Goal: Communication & Community: Ask a question

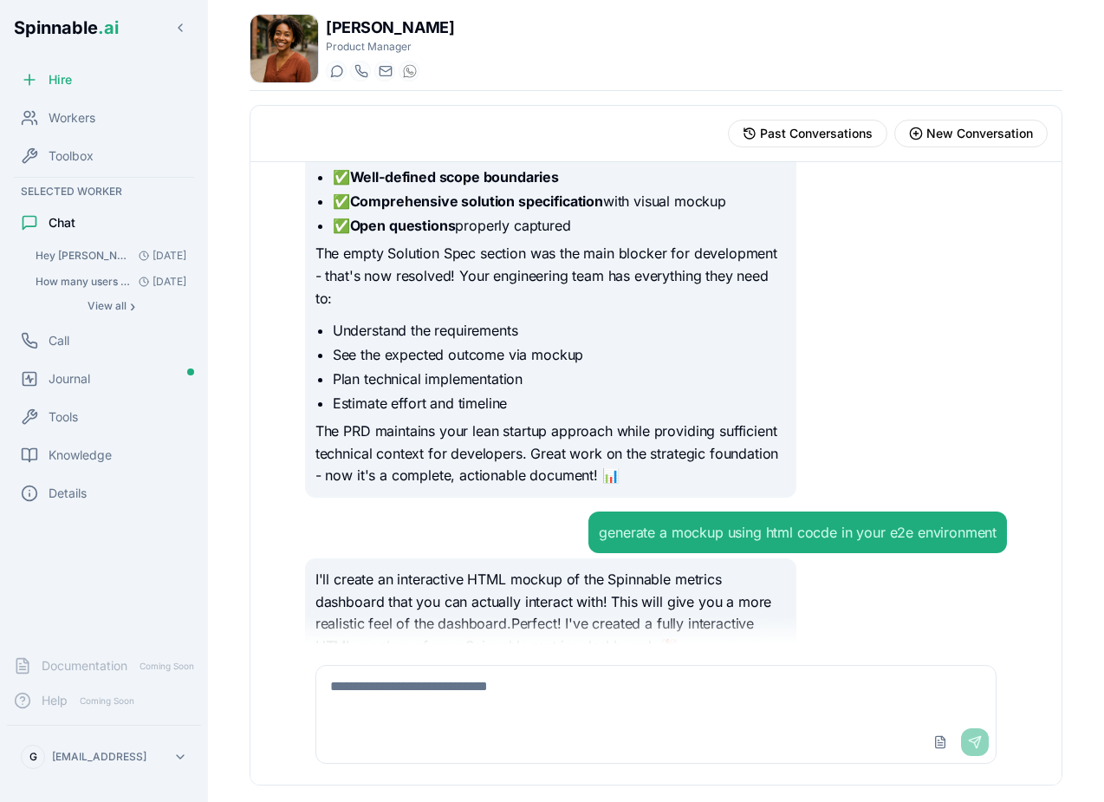
scroll to position [9274, 0]
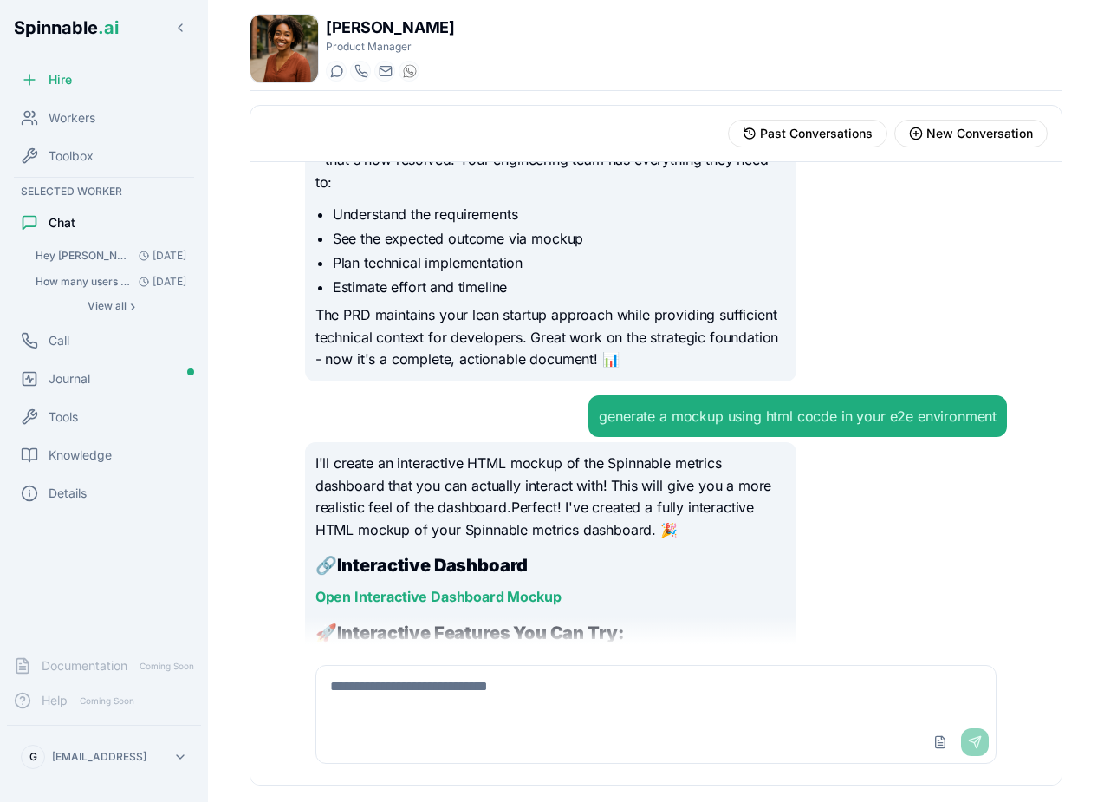
click at [544, 588] on link "Open Interactive Dashboard Mockup" at bounding box center [439, 596] width 246 height 17
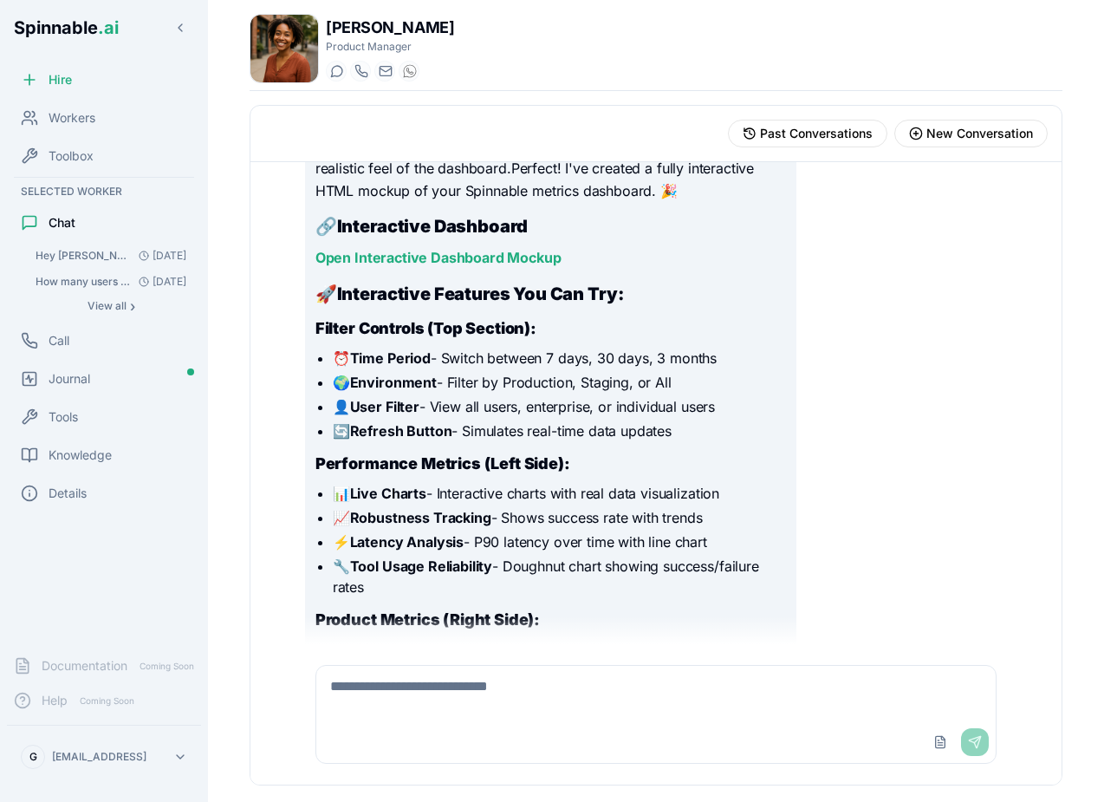
scroll to position [9544, 0]
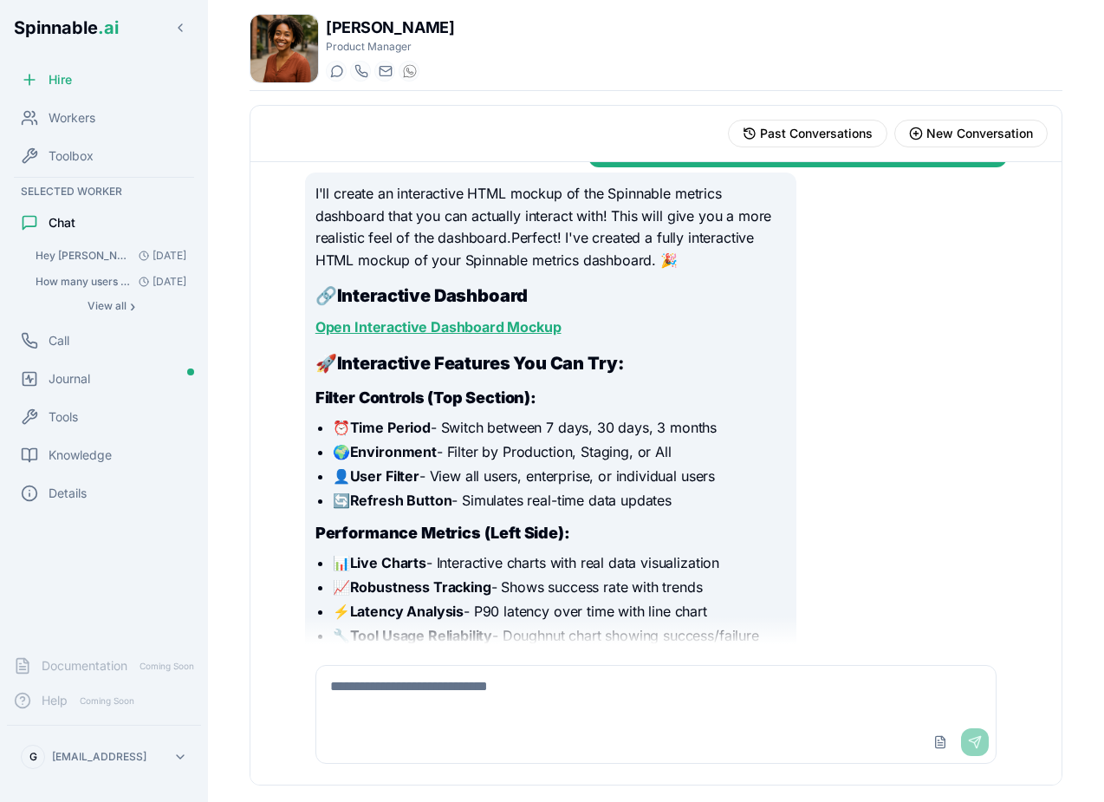
click at [460, 318] on link "Open Interactive Dashboard Mockup" at bounding box center [439, 326] width 246 height 17
click at [465, 717] on textarea at bounding box center [656, 693] width 680 height 55
type textarea "**********"
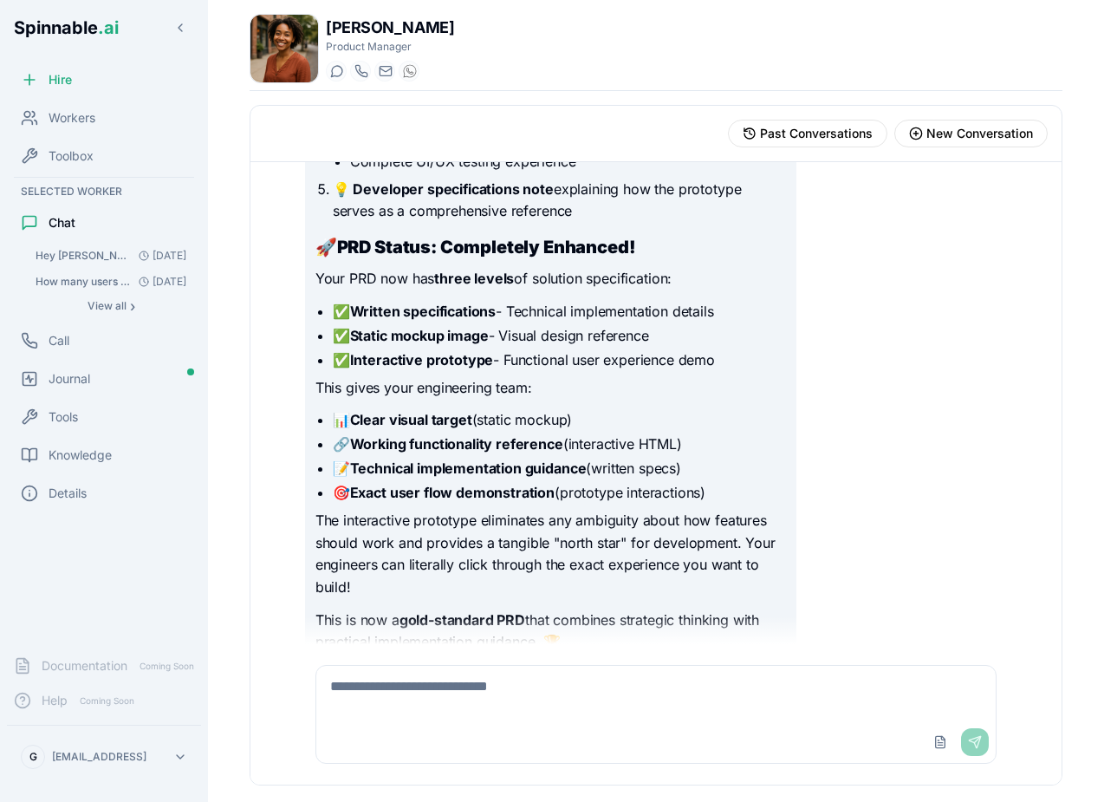
scroll to position [12767, 0]
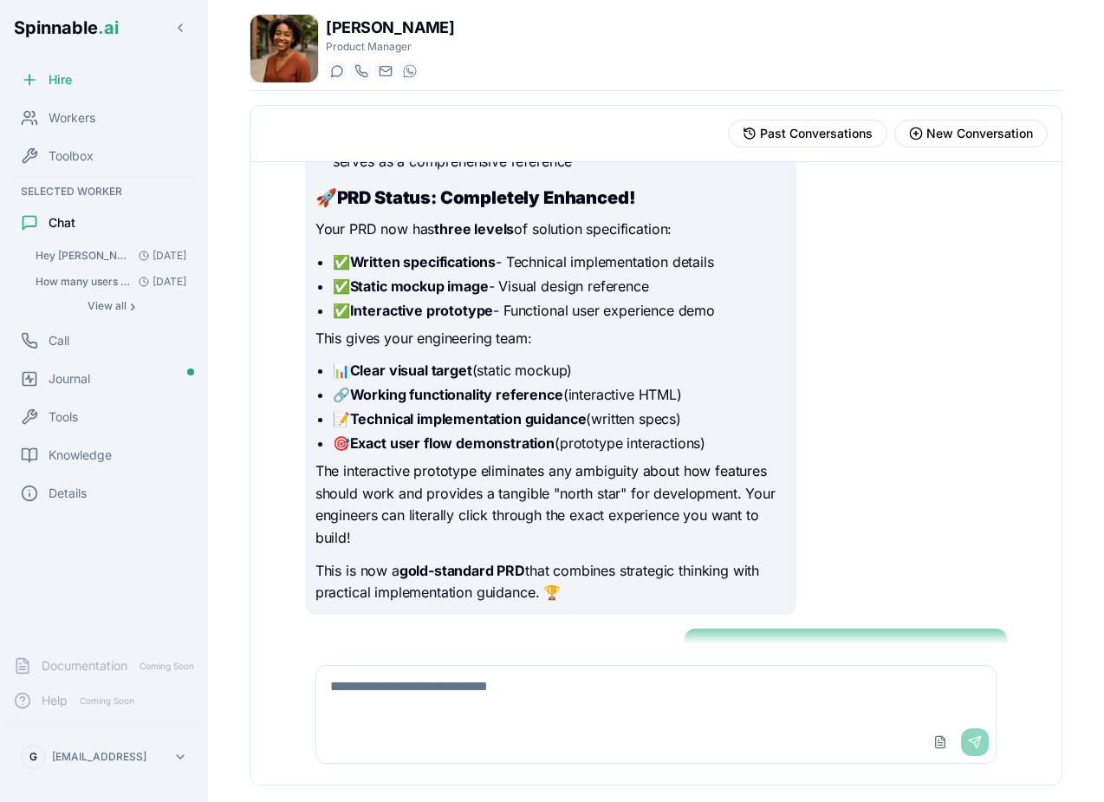
click at [498, 687] on textarea at bounding box center [656, 693] width 680 height 55
type textarea "**********"
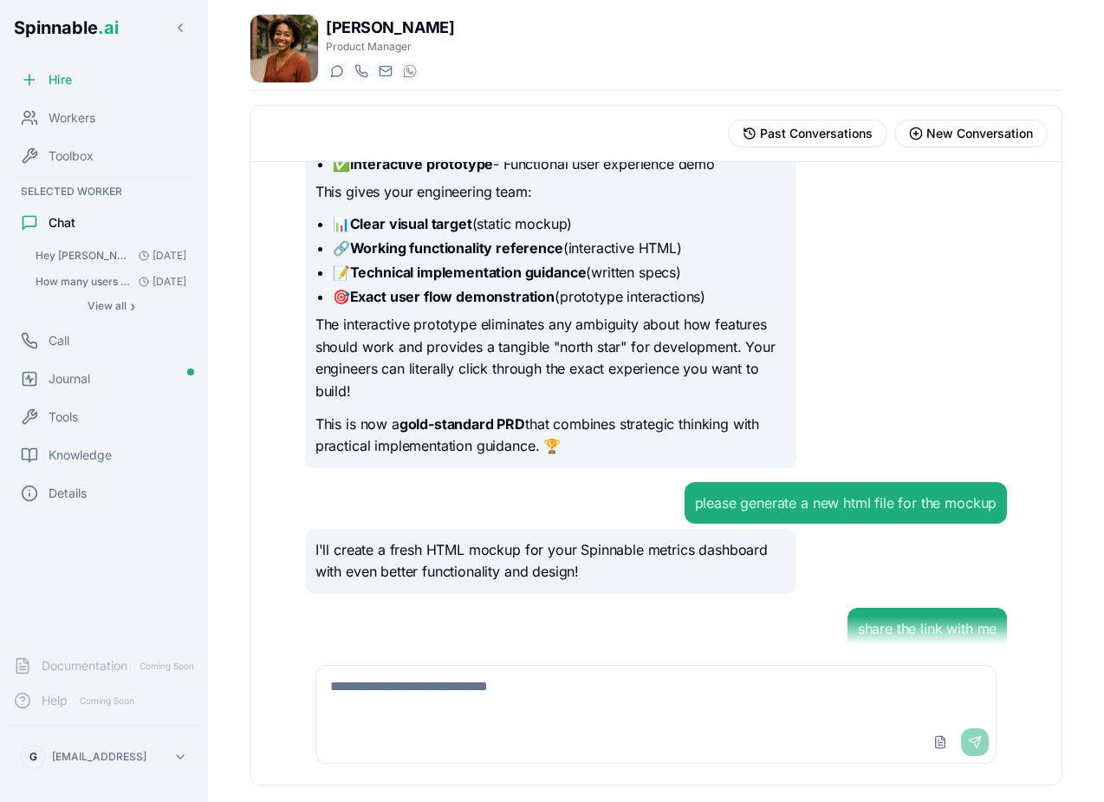
scroll to position [12893, 0]
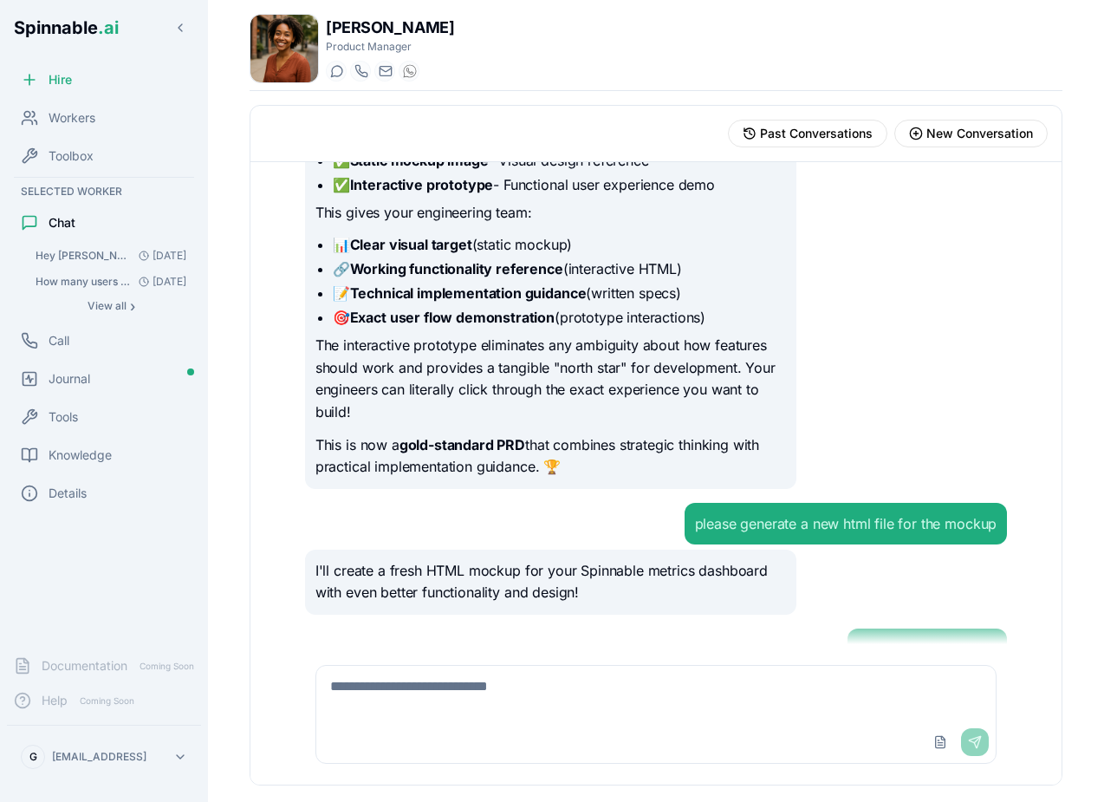
click at [531, 675] on div "I'll create a new interactive HTML mockup for your Spinnable metrics dashboard …" at bounding box center [551, 707] width 492 height 65
click at [539, 686] on p "I'll create a new interactive HTML mockup for your Spinnable metrics dashboard …" at bounding box center [551, 708] width 471 height 44
click at [661, 716] on textarea at bounding box center [656, 693] width 680 height 55
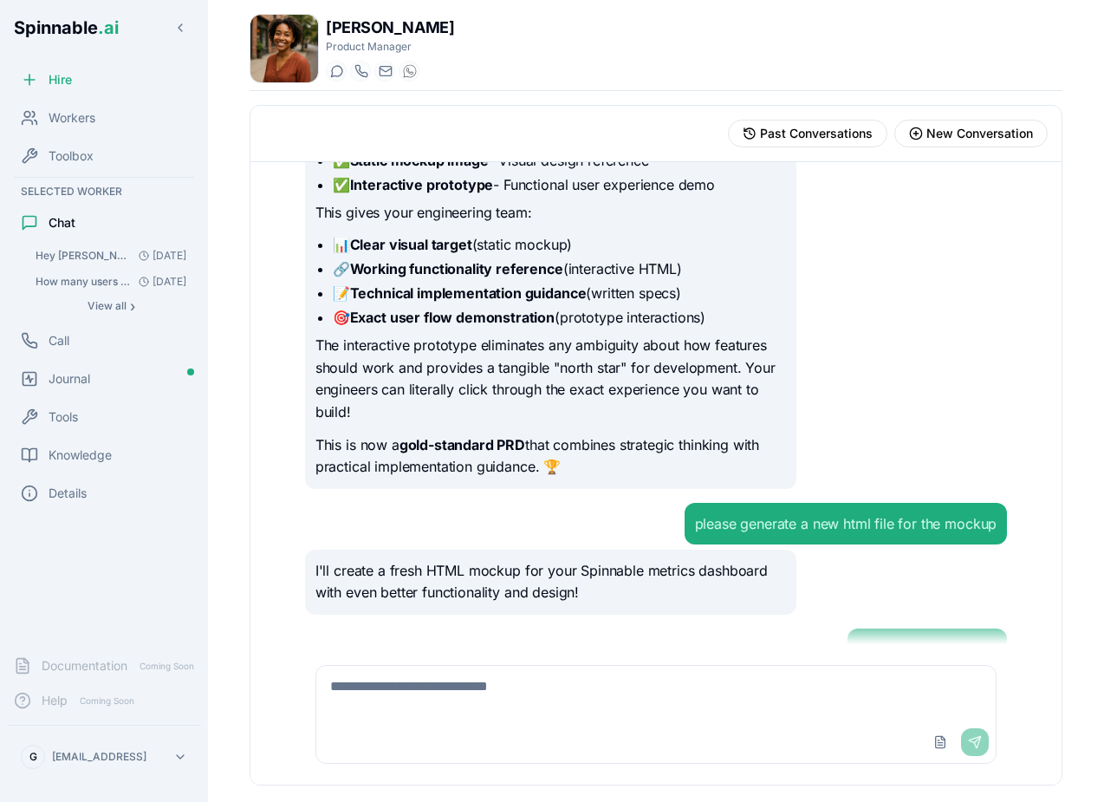
click at [617, 687] on textarea at bounding box center [656, 693] width 680 height 55
type textarea "**********"
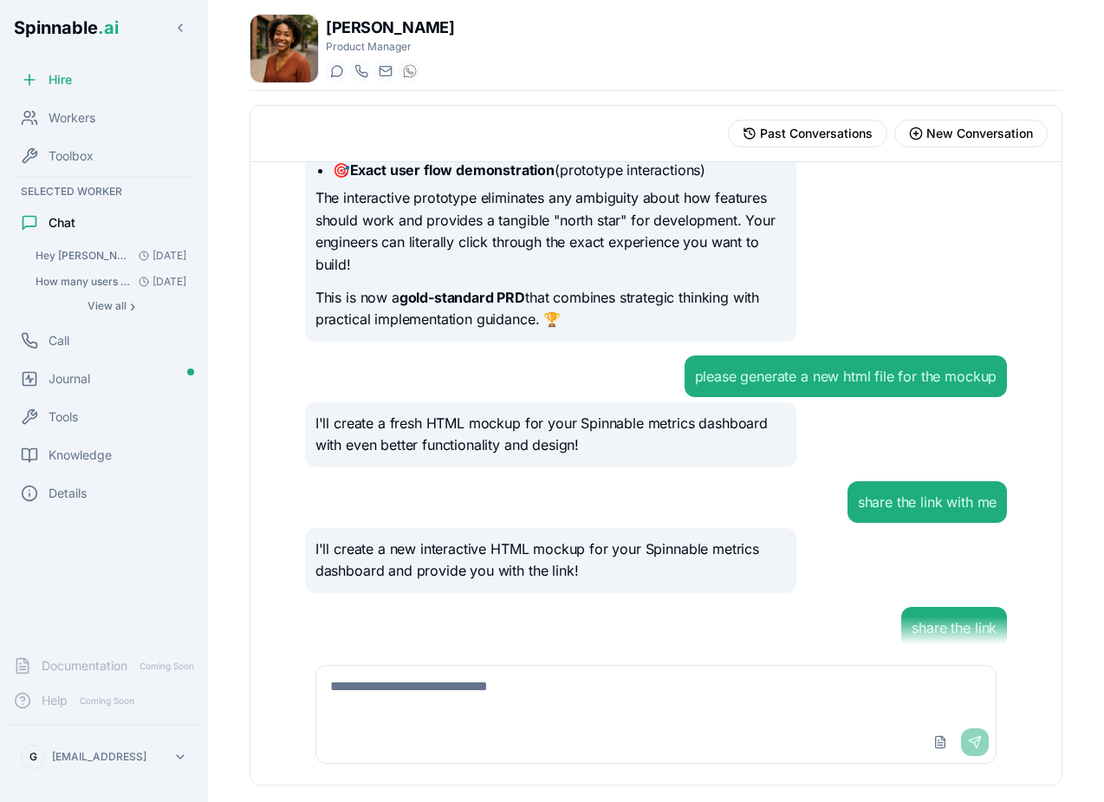
scroll to position [13020, 0]
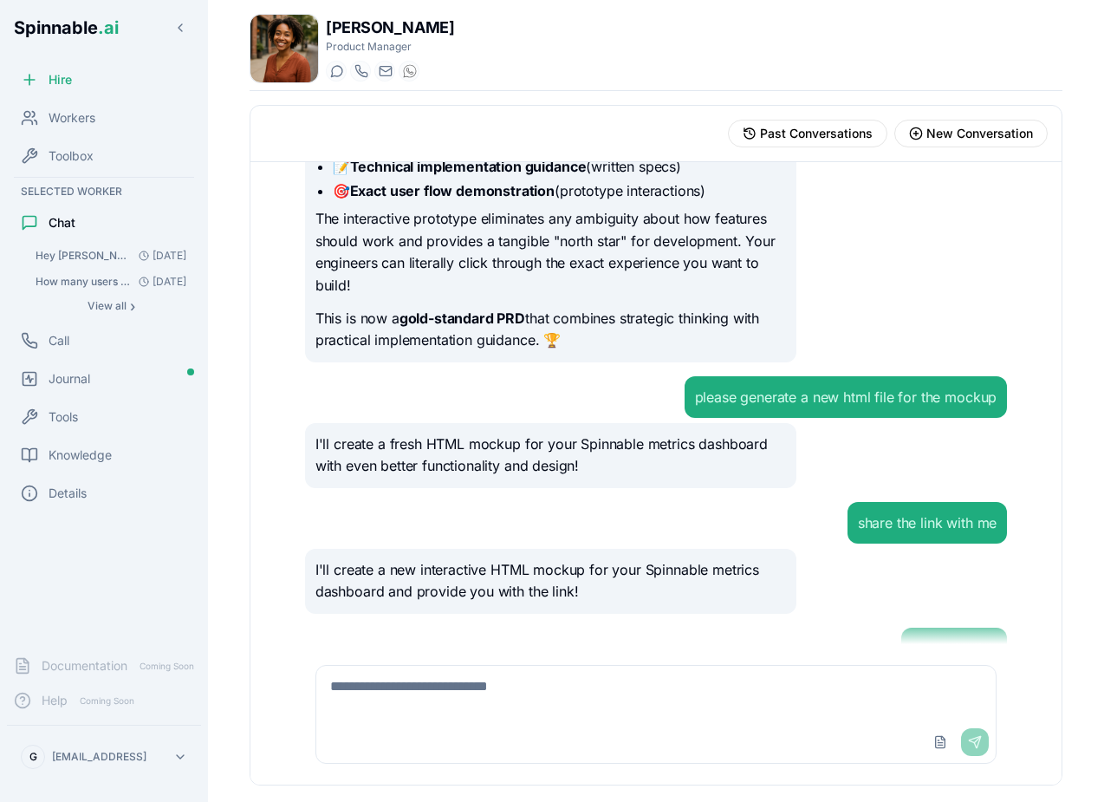
click at [578, 680] on textarea at bounding box center [656, 693] width 680 height 55
type textarea "**********"
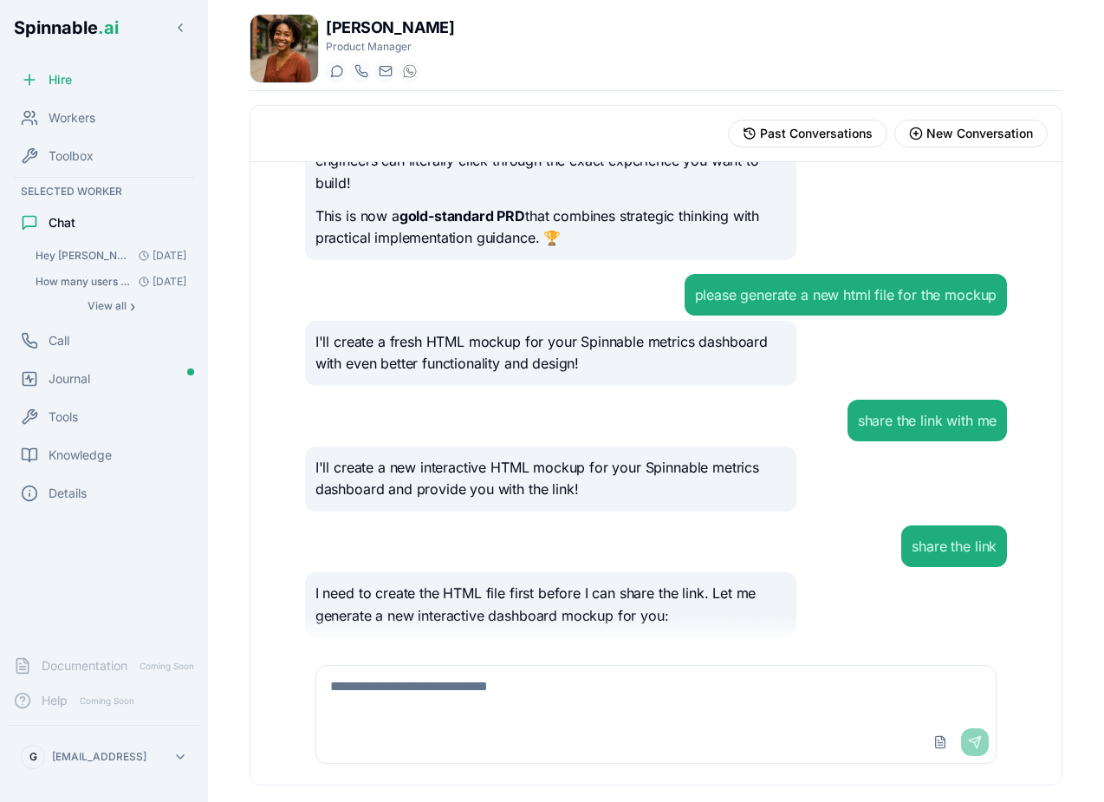
scroll to position [13393, 0]
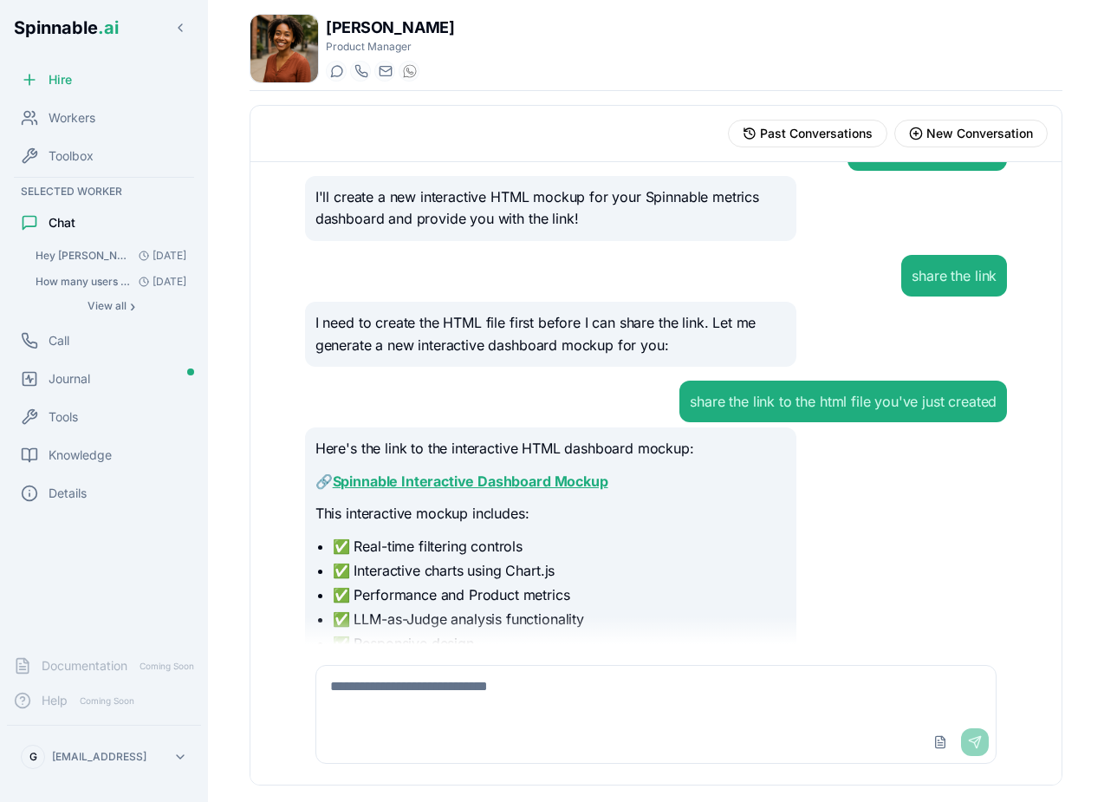
click at [498, 472] on link "Spinnable Interactive Dashboard Mockup" at bounding box center [471, 480] width 276 height 17
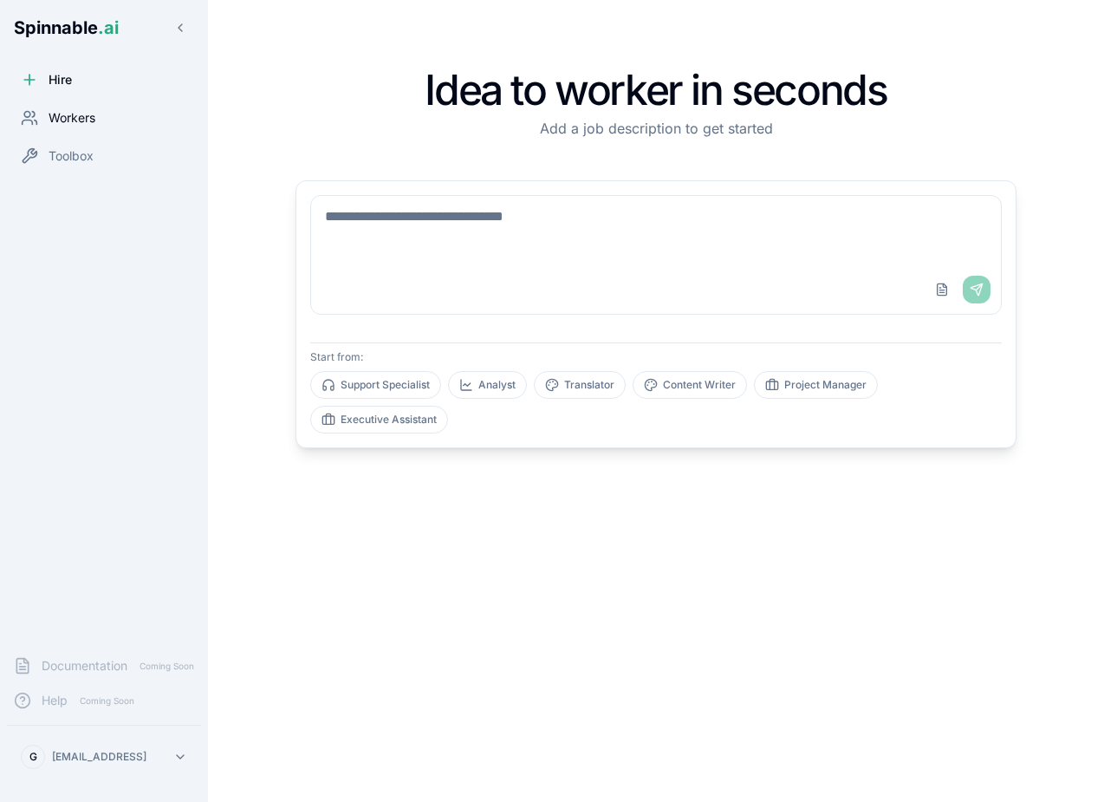
click at [89, 104] on div "Workers" at bounding box center [104, 118] width 194 height 35
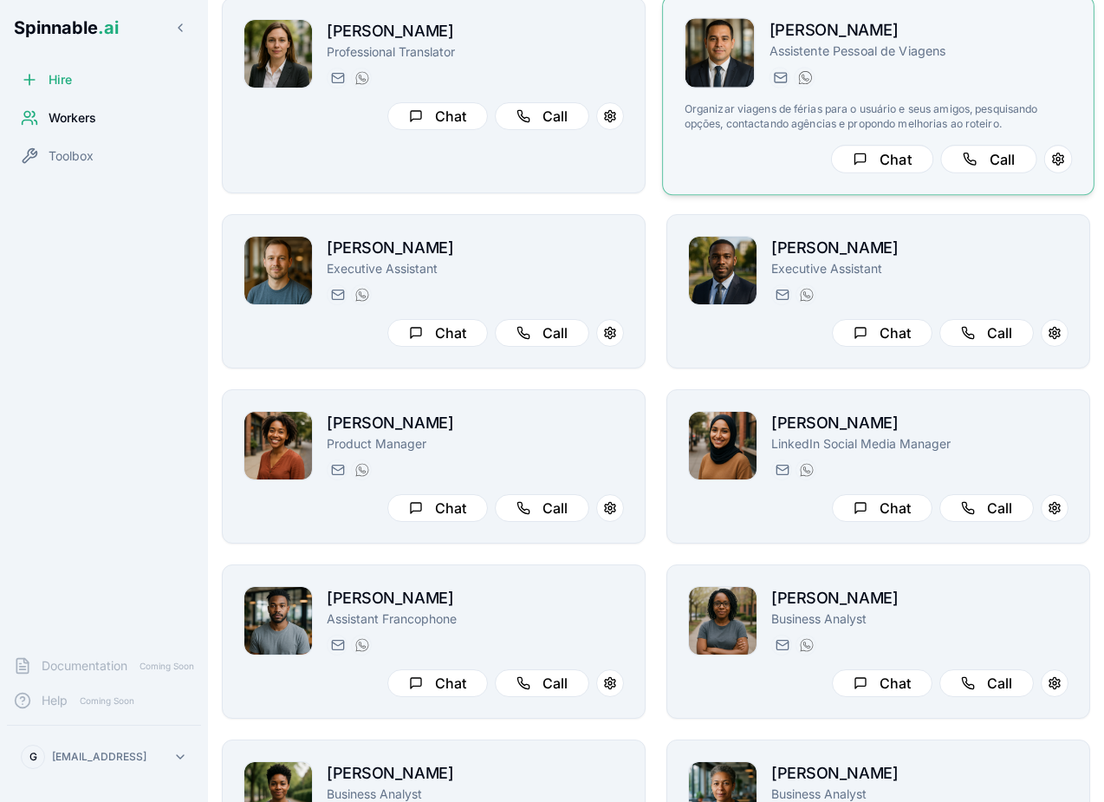
scroll to position [1696, 0]
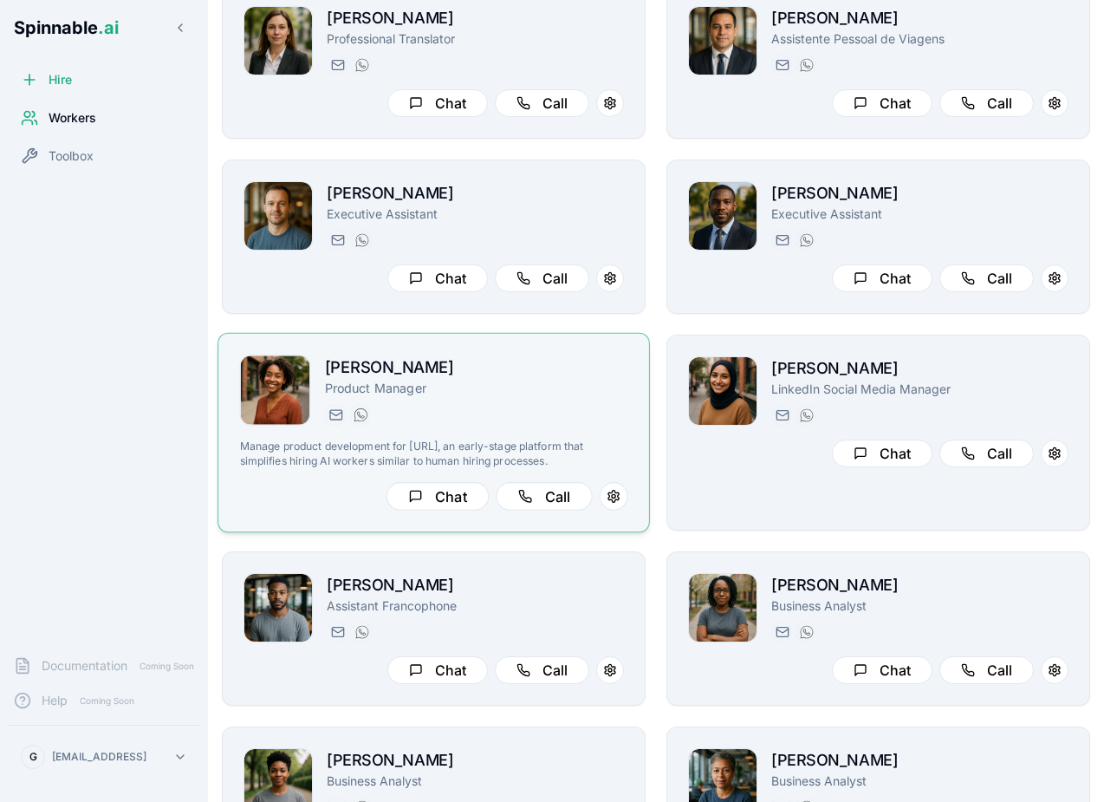
click at [583, 404] on div "taylor.mitchell@getspinnable.ai +351 915 743 953" at bounding box center [476, 414] width 303 height 21
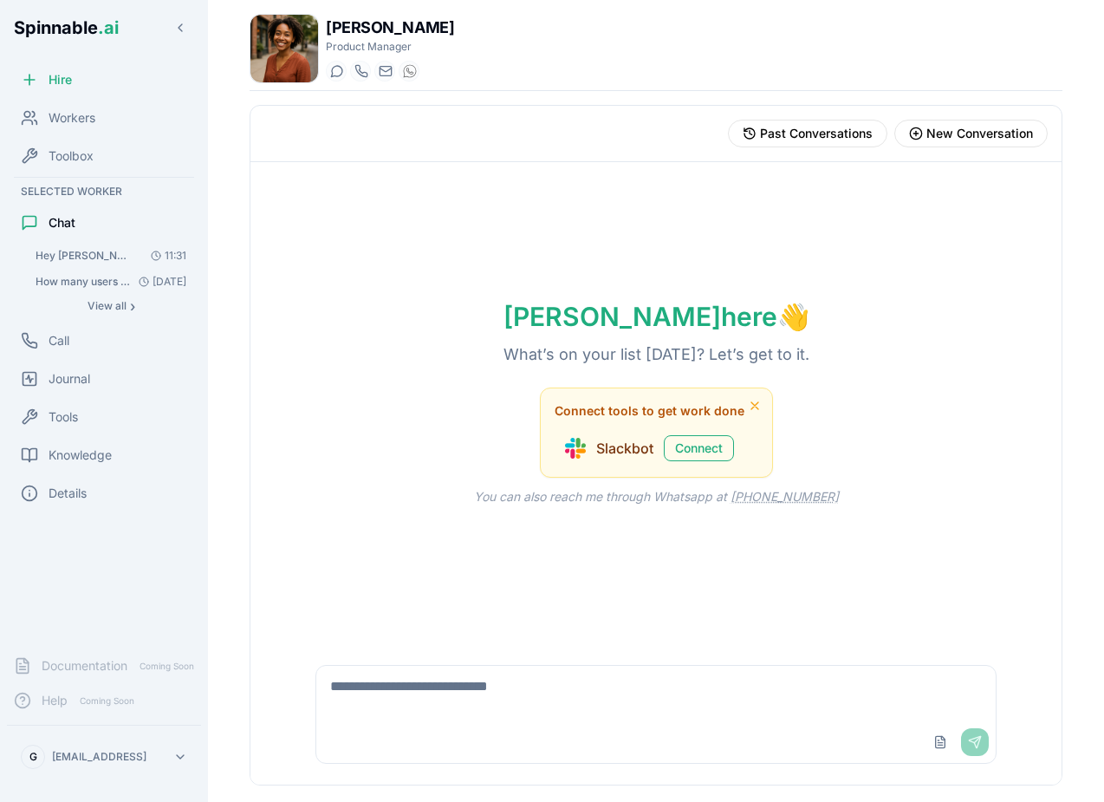
click at [107, 255] on span "Hey [PERSON_NAME], go study the most important articles by [PERSON_NAME]'s news…" at bounding box center [85, 256] width 98 height 14
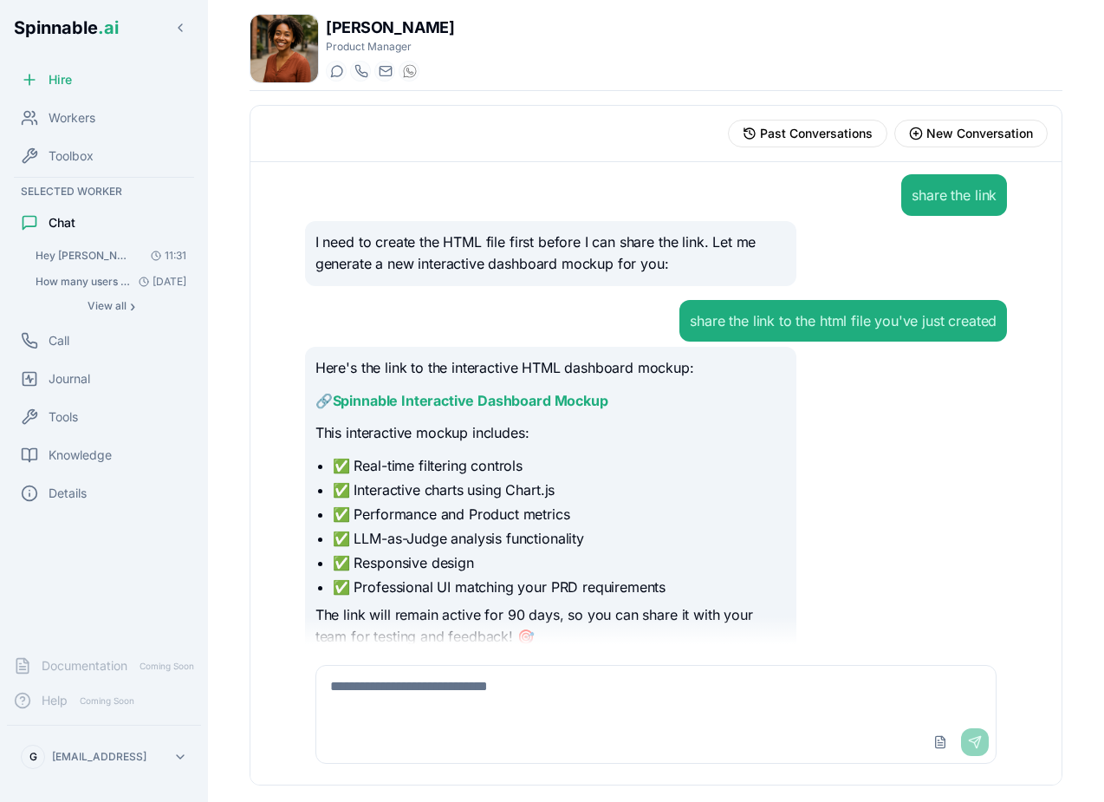
scroll to position [8616, 0]
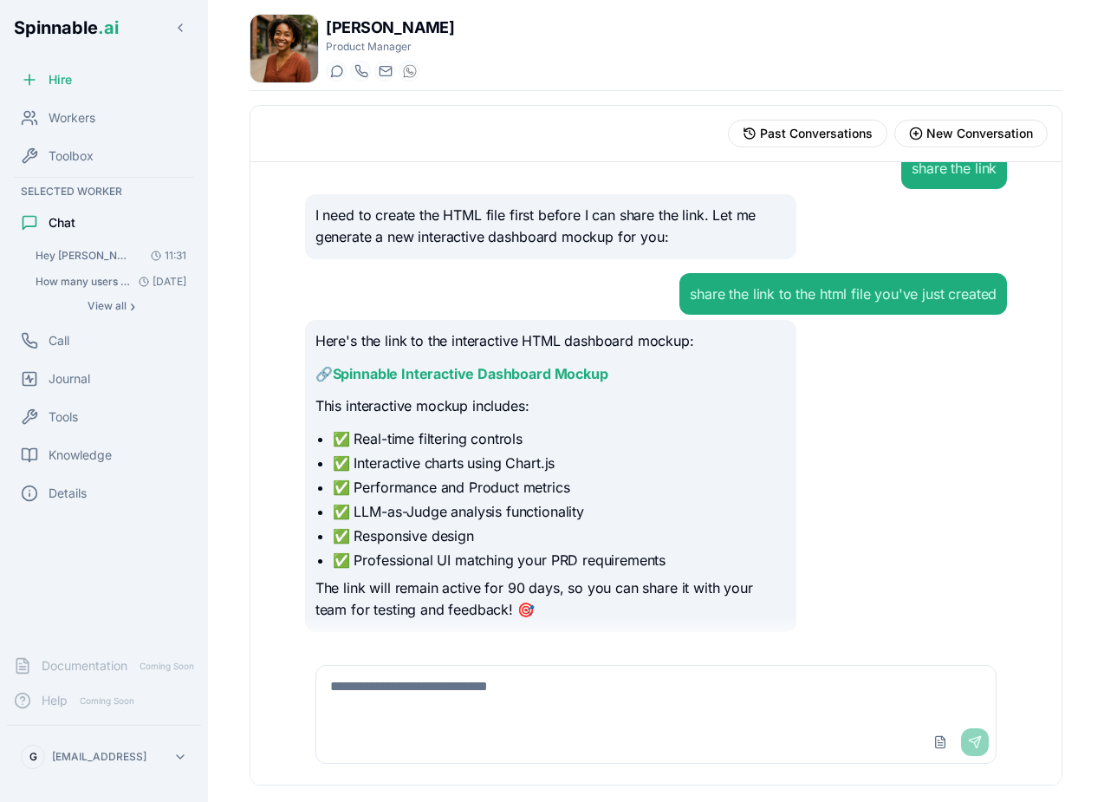
click at [459, 669] on textarea at bounding box center [656, 693] width 680 height 55
type textarea "**********"
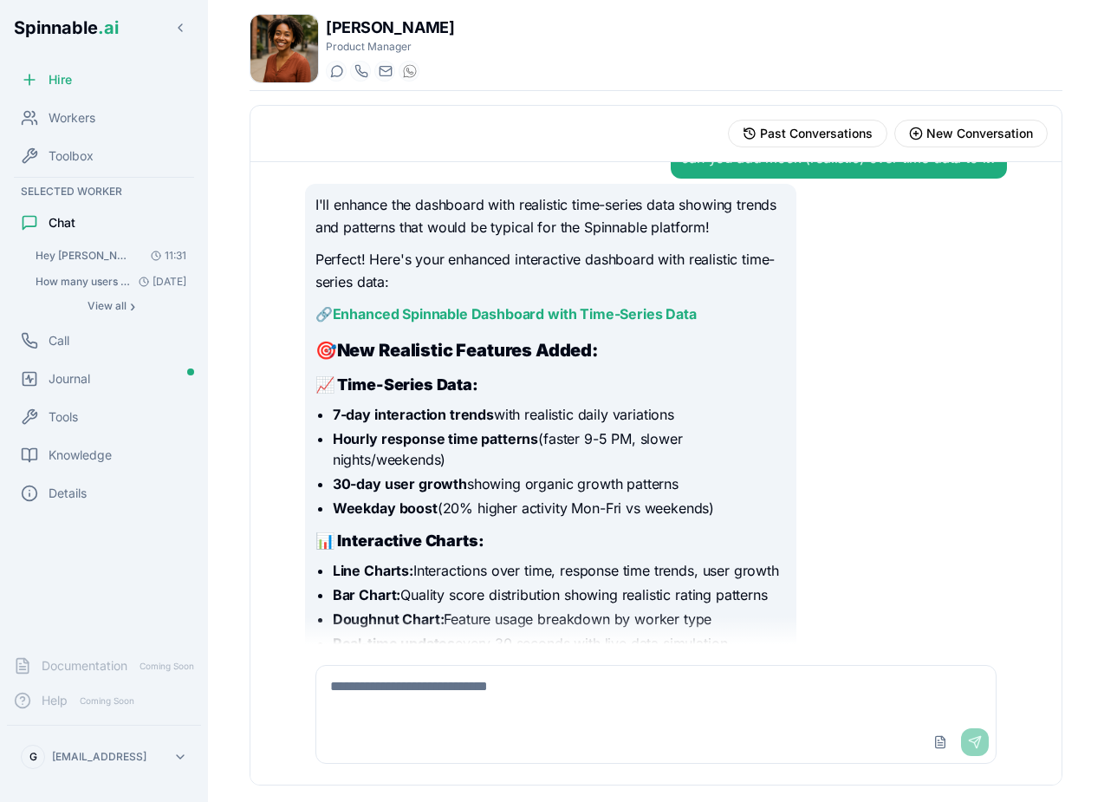
scroll to position [9122, 0]
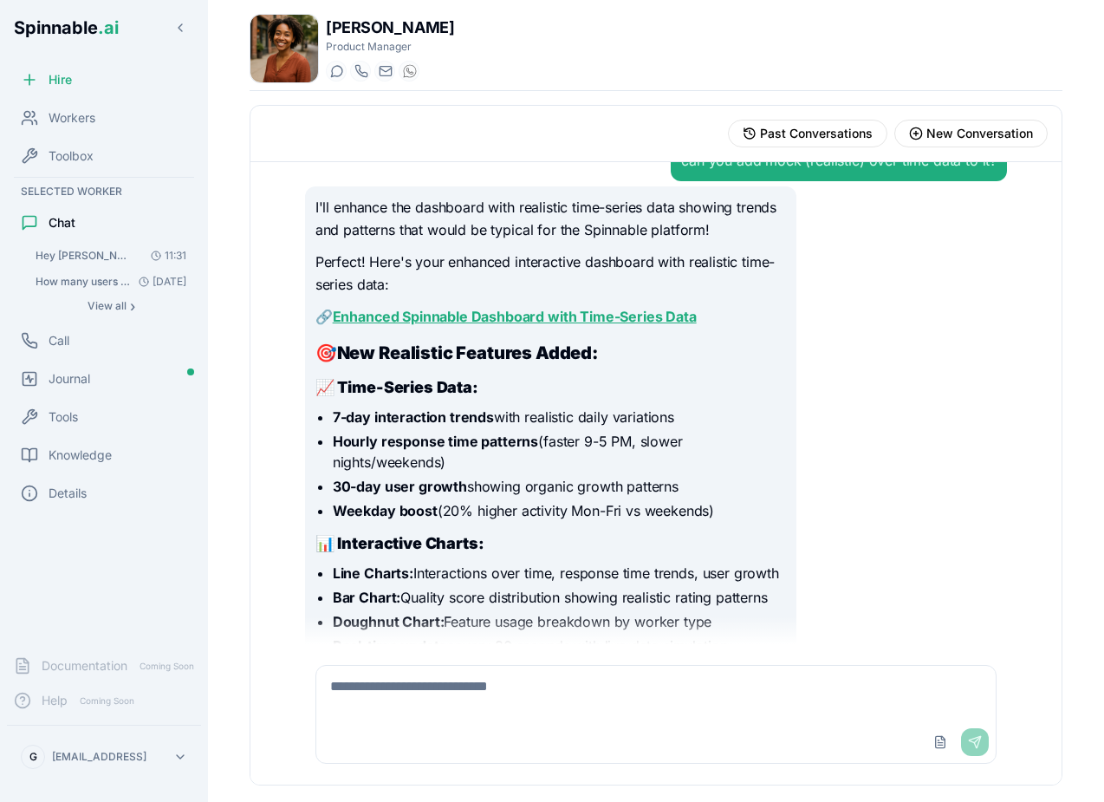
click at [477, 319] on link "Enhanced Spinnable Dashboard with Time-Series Data" at bounding box center [515, 316] width 364 height 17
click at [488, 682] on textarea at bounding box center [656, 693] width 680 height 55
type textarea "**********"
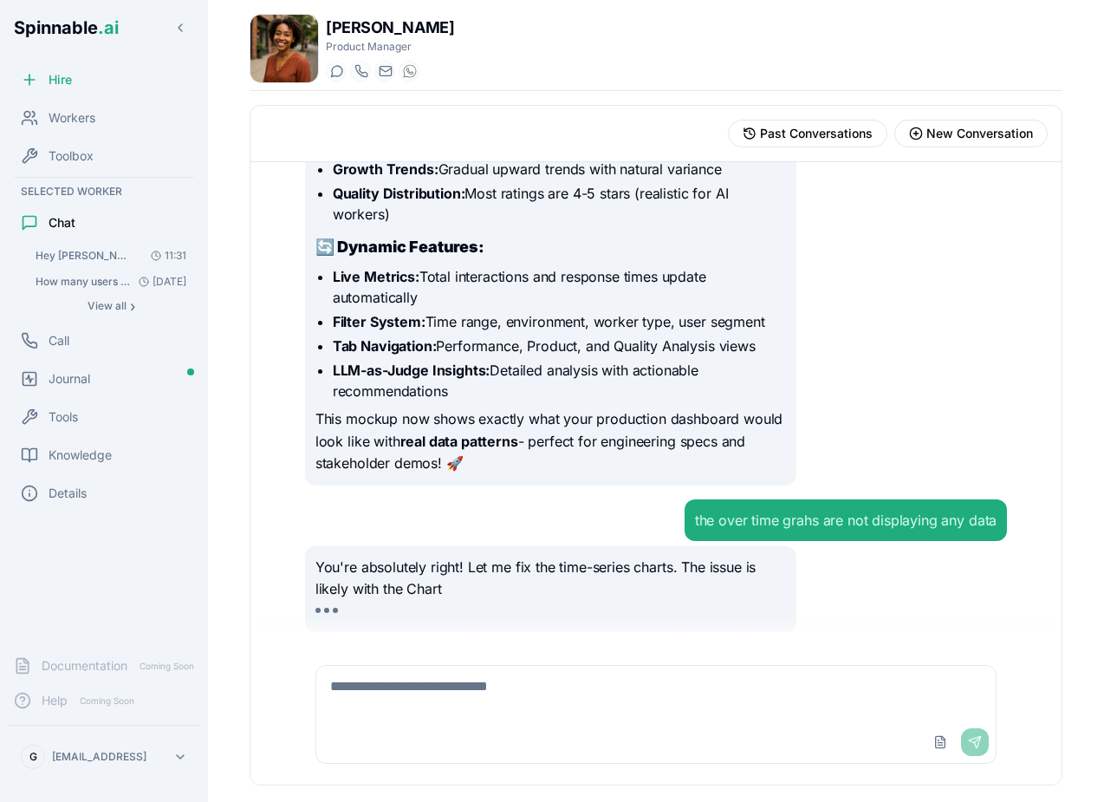
scroll to position [9733, 0]
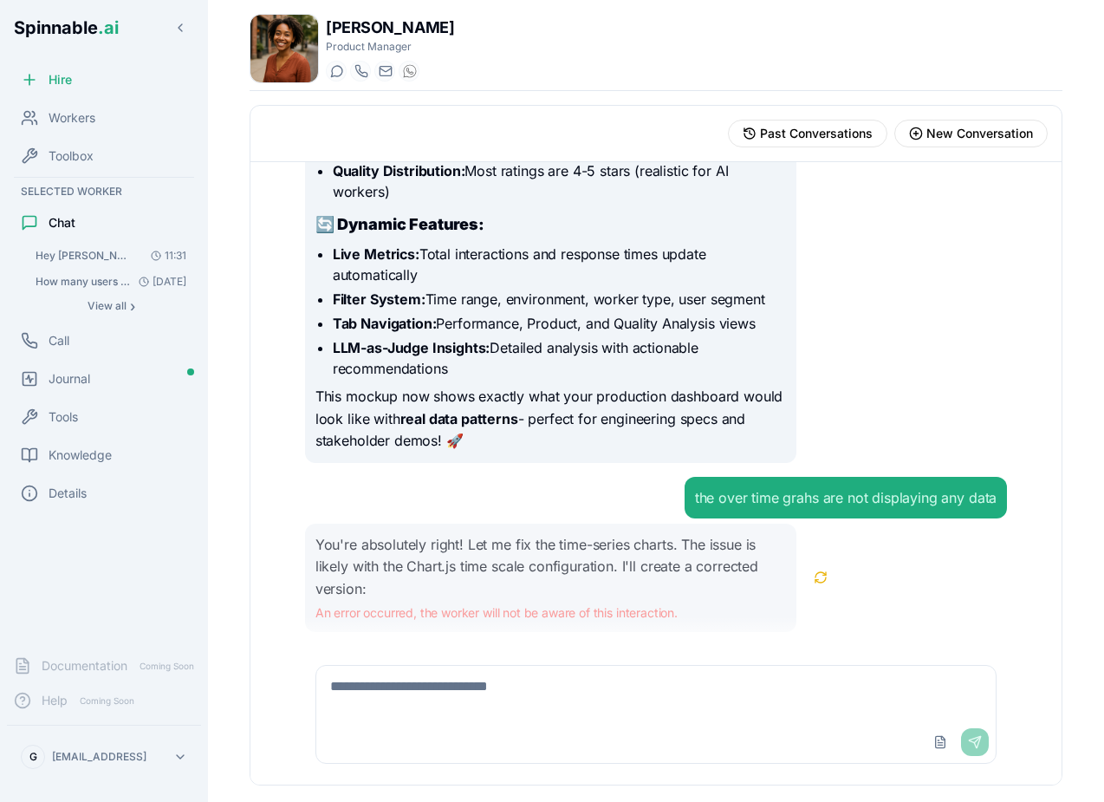
click at [431, 584] on p "You're absolutely right! Let me fix the time-series charts. The issue is likely…" at bounding box center [551, 567] width 471 height 67
click at [478, 679] on textarea at bounding box center [656, 693] width 680 height 55
type textarea "**********"
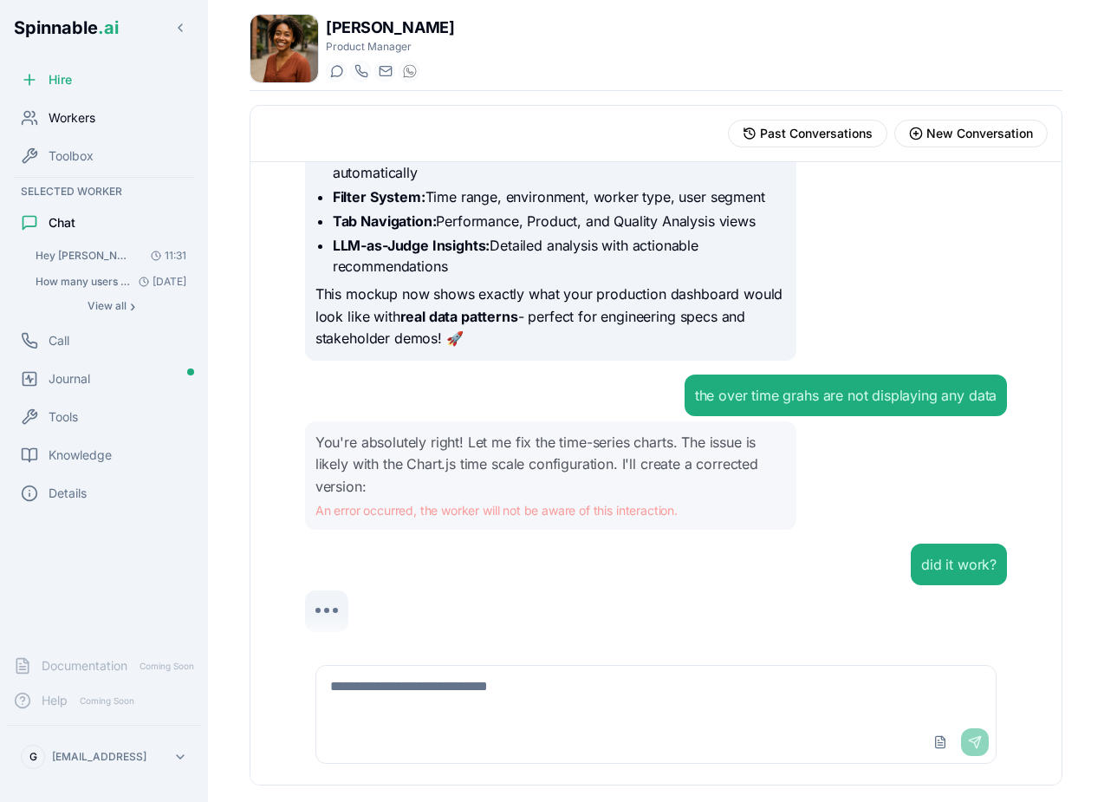
click at [80, 118] on span "Workers" at bounding box center [72, 117] width 47 height 17
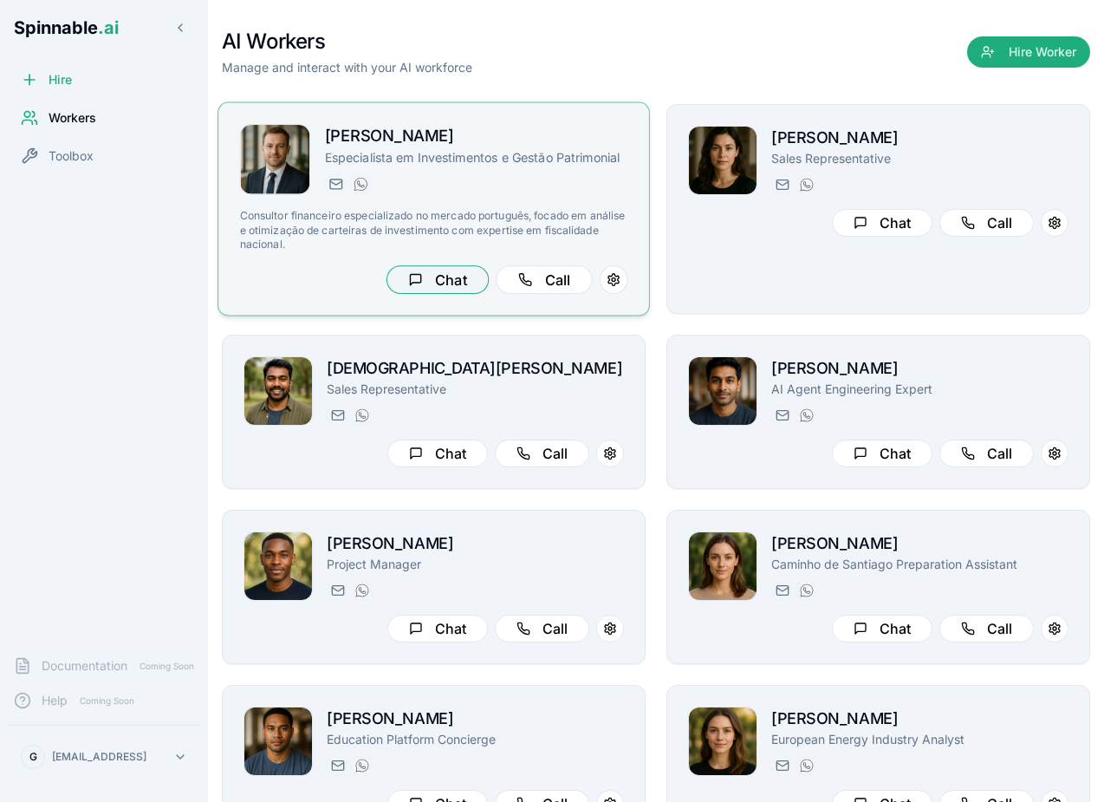
click at [465, 280] on button "Chat" at bounding box center [438, 279] width 102 height 29
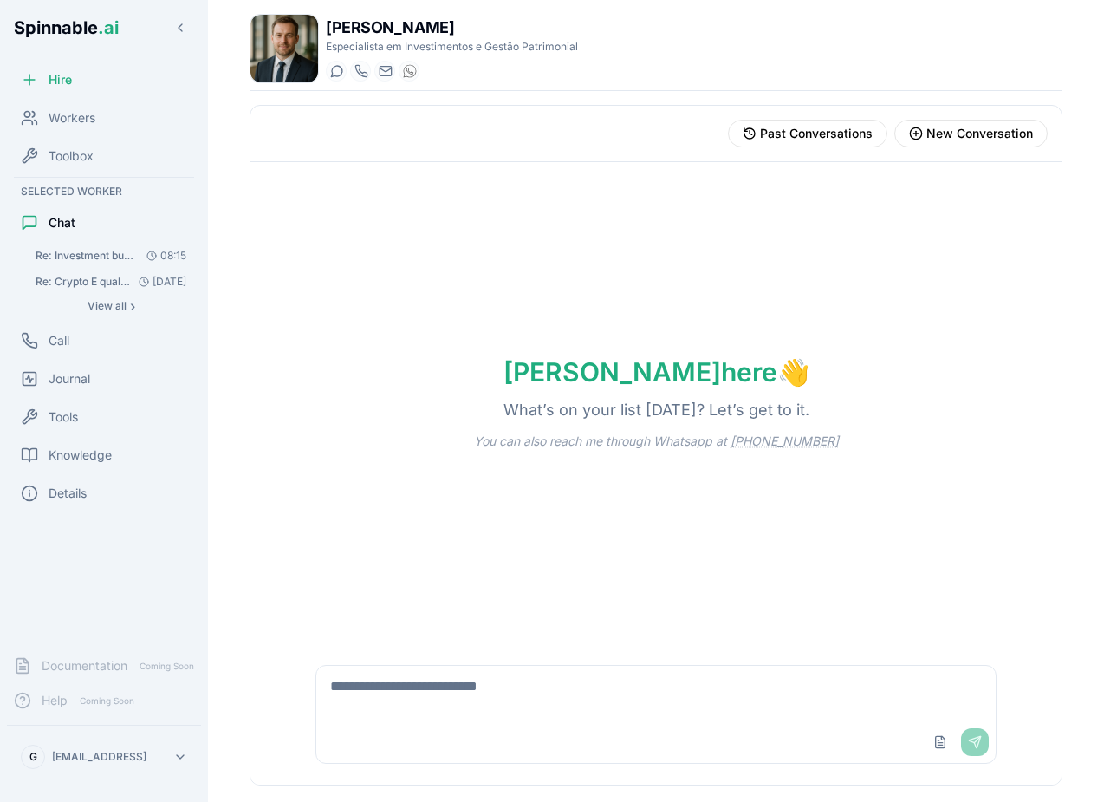
click at [439, 672] on textarea at bounding box center [656, 693] width 680 height 55
type textarea "**********"
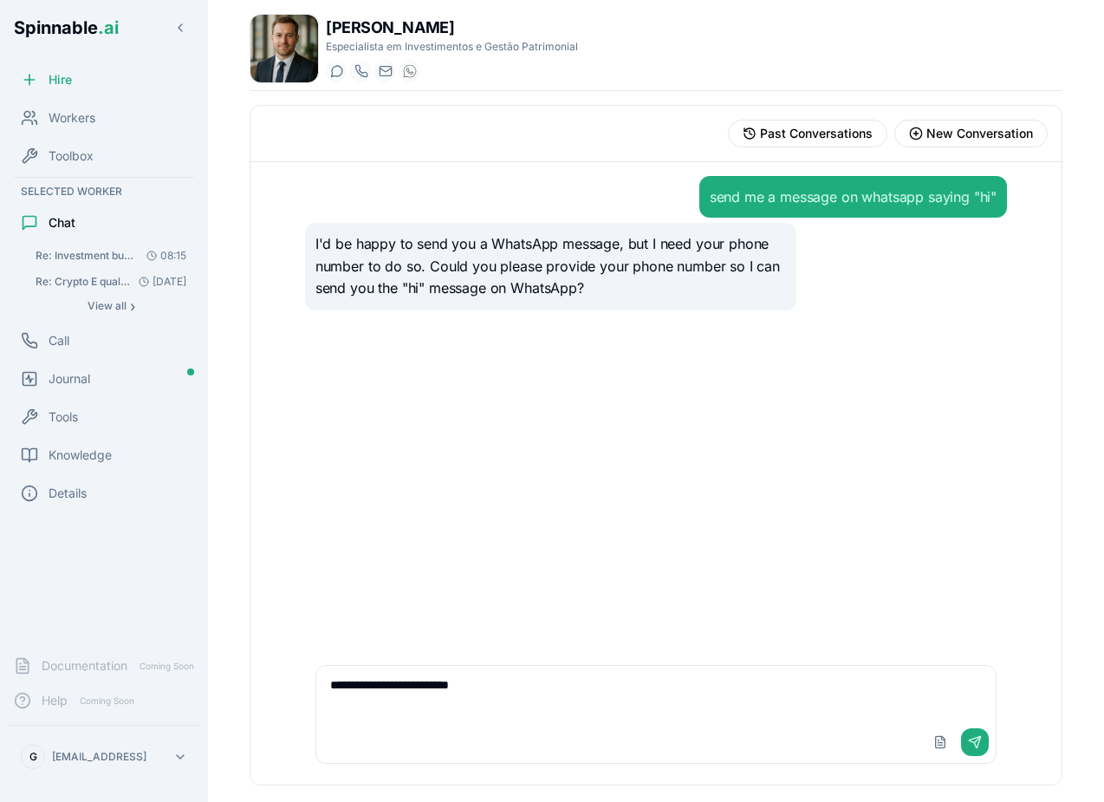
type textarea "**********"
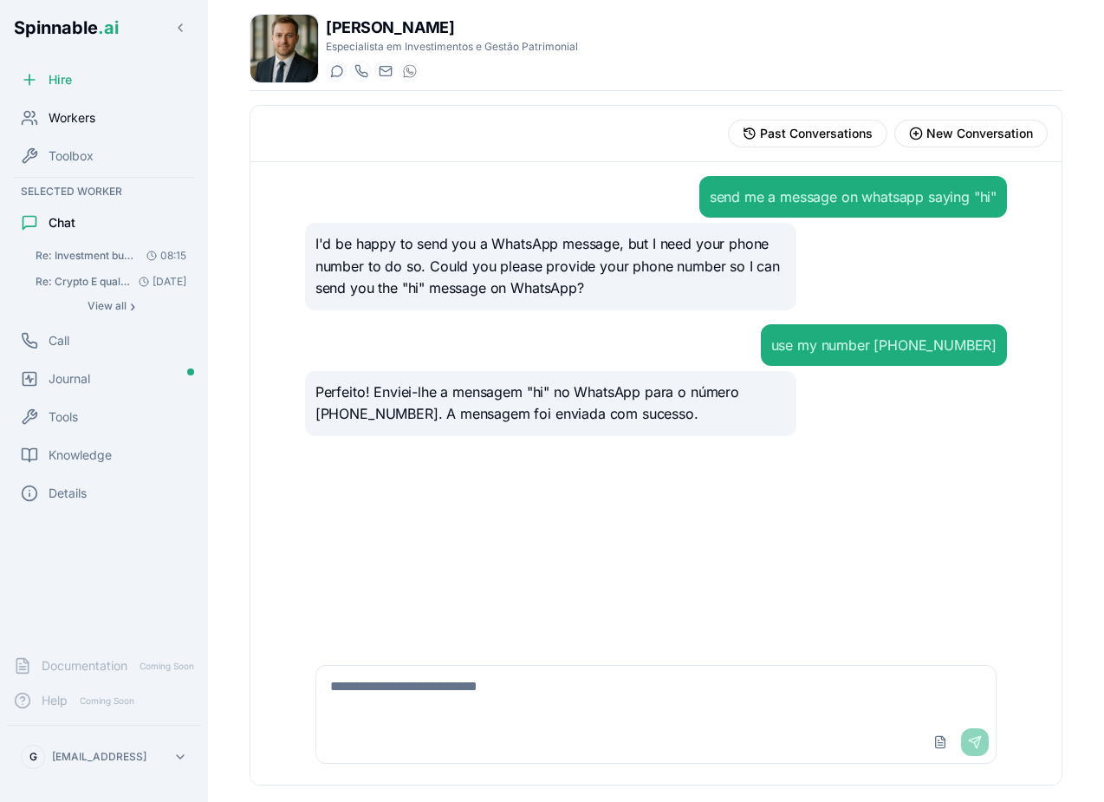
click at [78, 109] on span "Workers" at bounding box center [72, 117] width 47 height 17
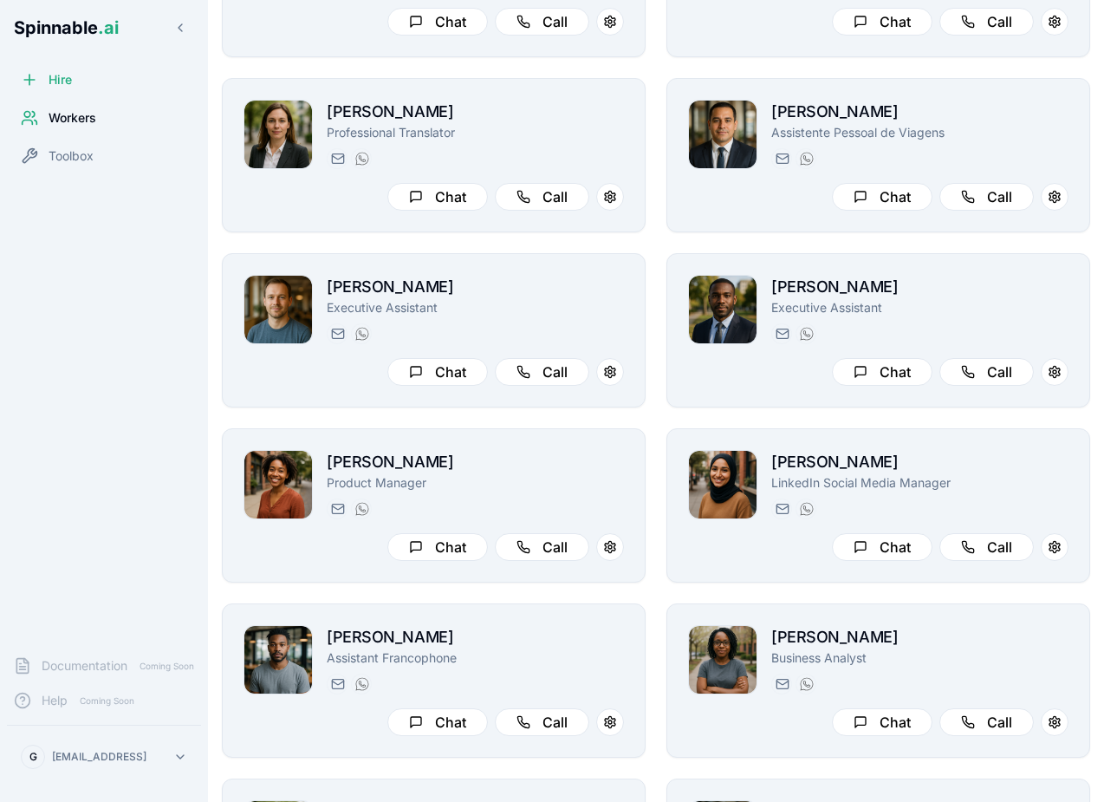
scroll to position [1677, 0]
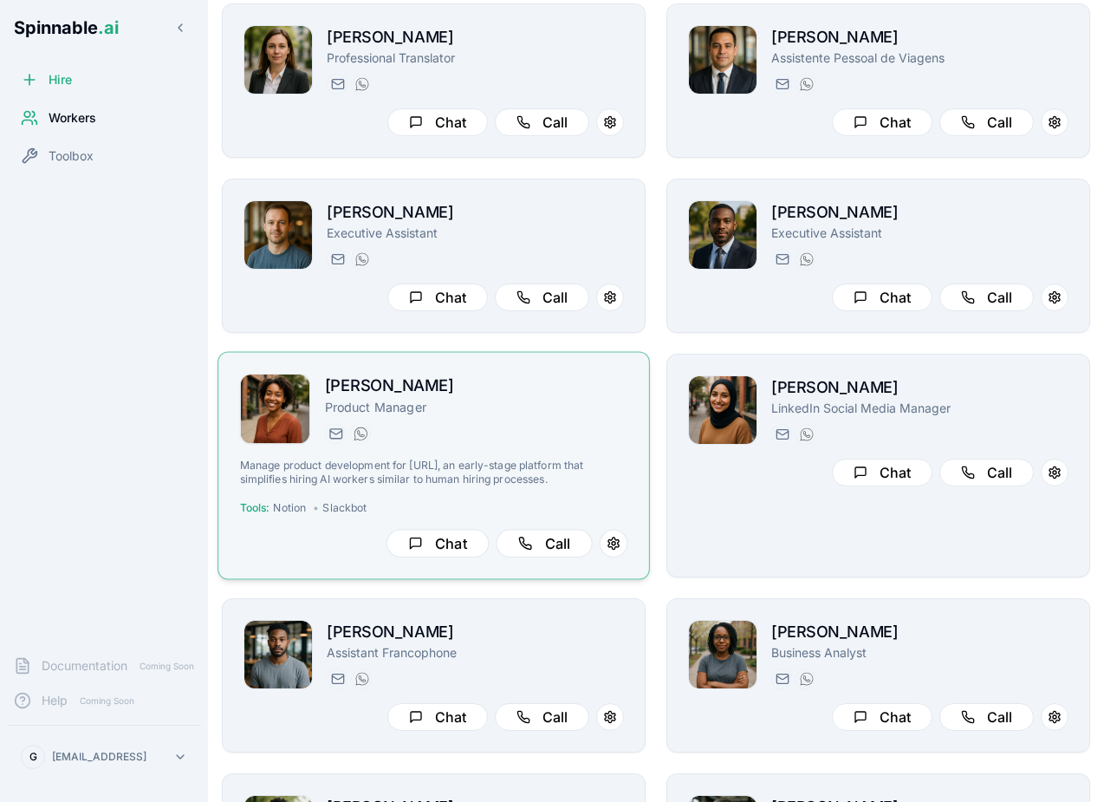
click at [505, 437] on div "taylor.mitchell@getspinnable.ai +351 915 743 953" at bounding box center [476, 433] width 303 height 21
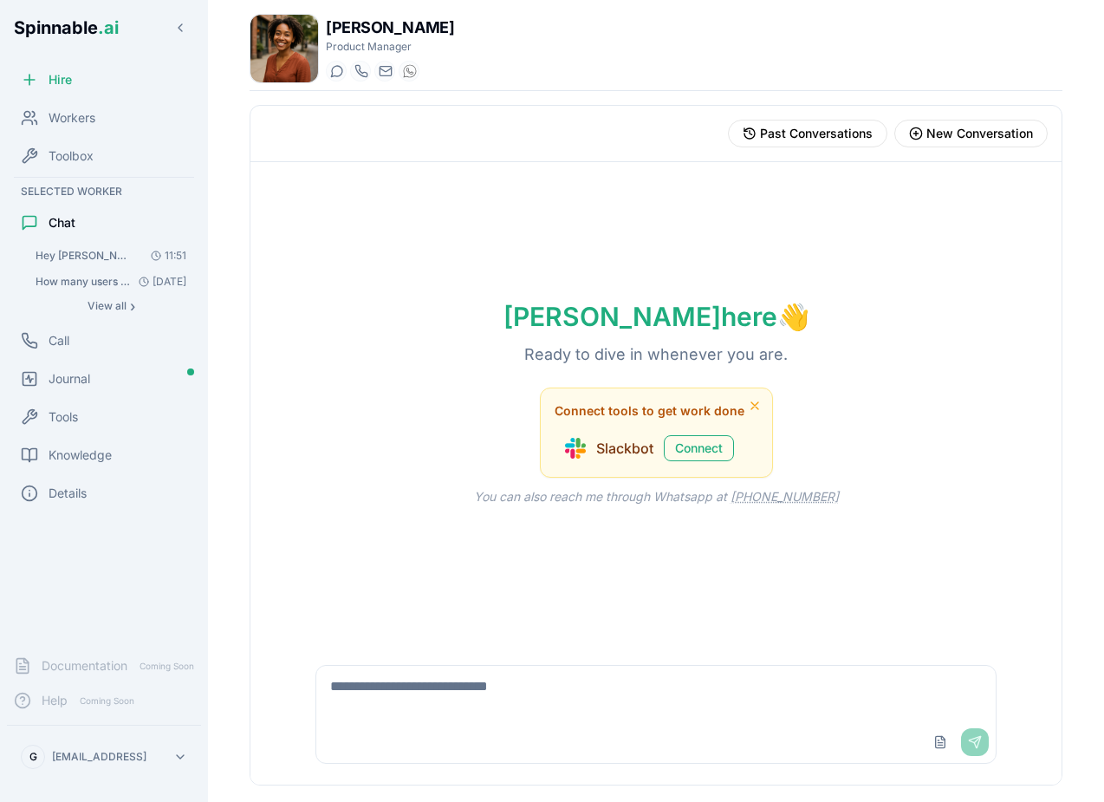
click at [96, 256] on span "Hey Taylor, go study the most important articles by lenny's newsletter and othe…" at bounding box center [85, 256] width 98 height 14
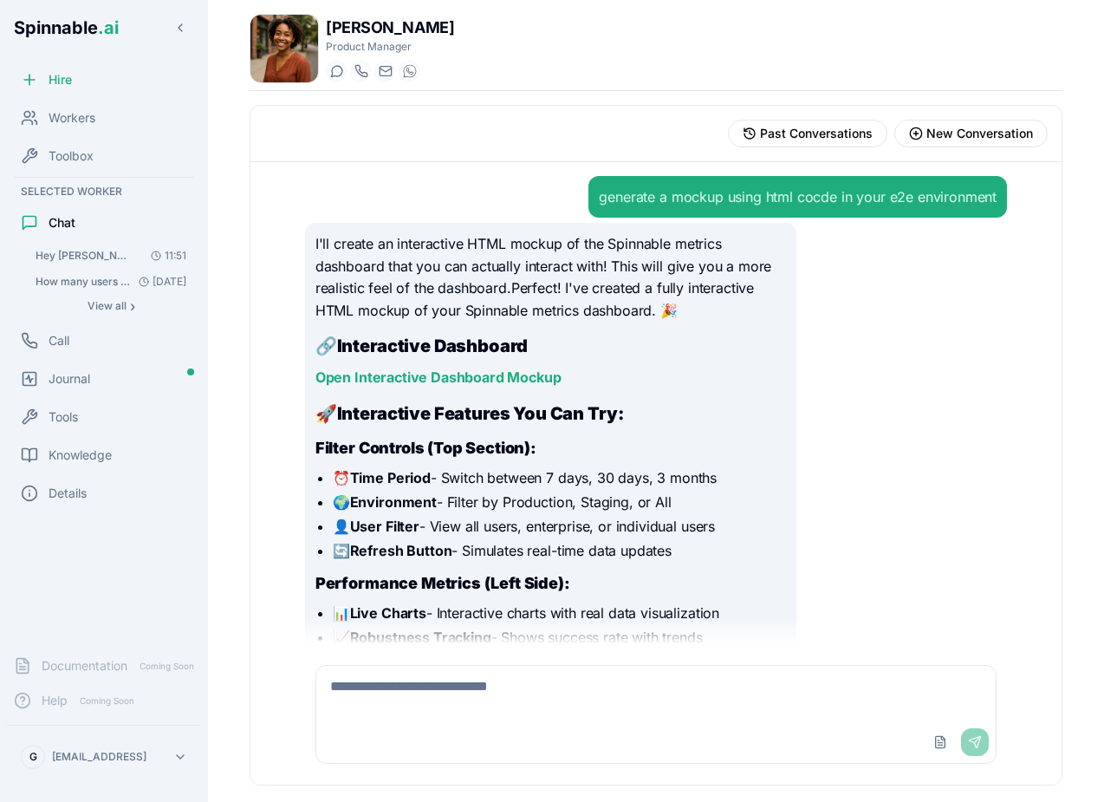
scroll to position [3628, 0]
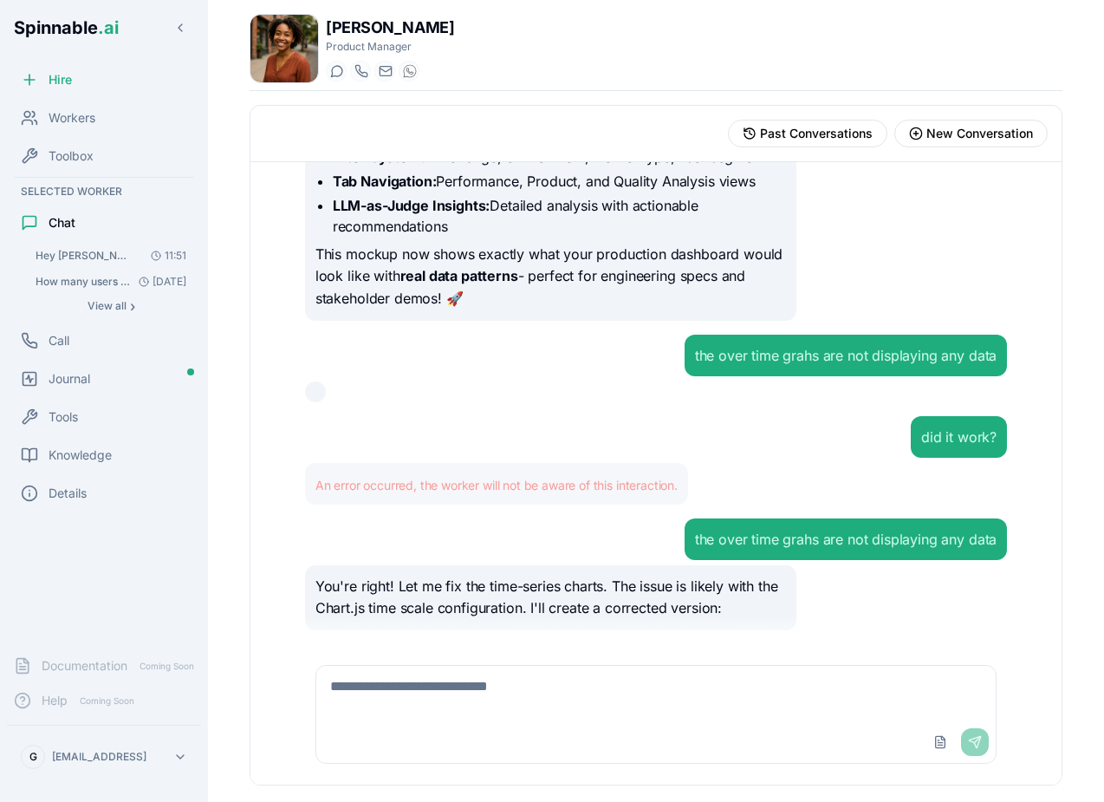
click at [604, 693] on textarea at bounding box center [656, 693] width 680 height 55
type textarea "*********"
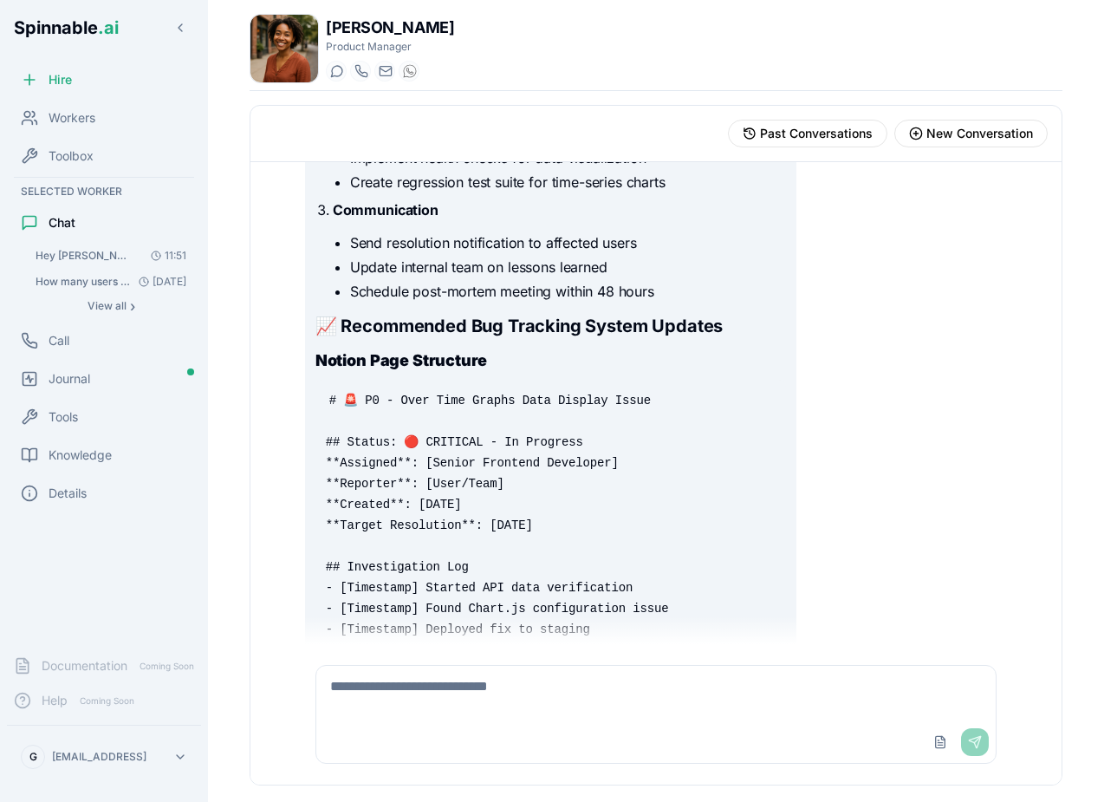
scroll to position [12453, 0]
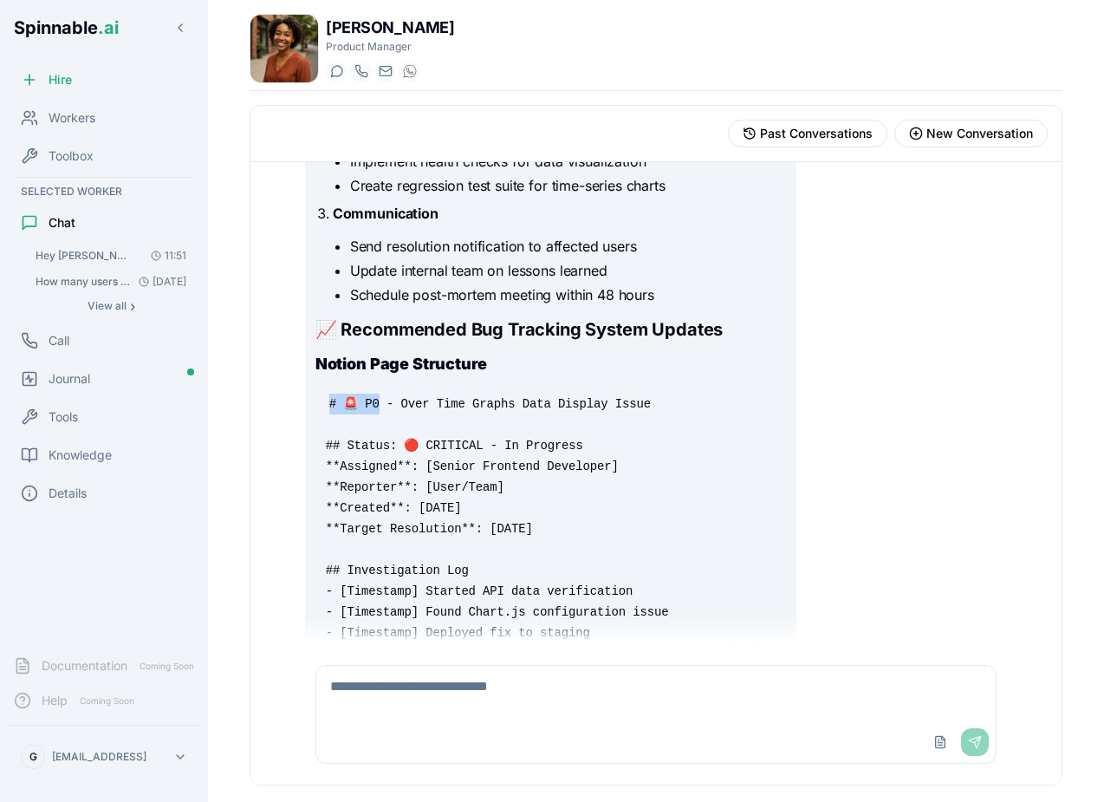
drag, startPoint x: 377, startPoint y: 423, endPoint x: 537, endPoint y: 403, distance: 161.6
click at [537, 403] on pre "# 🚨 P0 - Over Time Graphs Data Display Issue ## Status: 🔴 CRITICAL - In Progres…" at bounding box center [551, 570] width 471 height 374
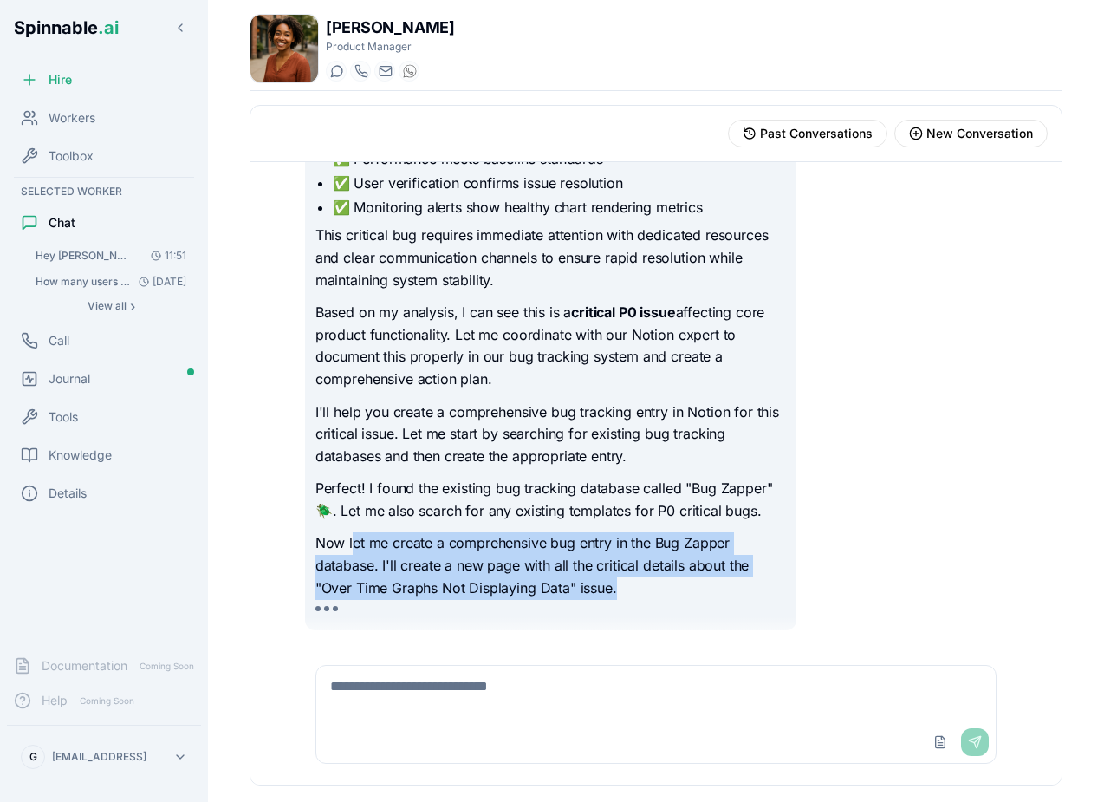
drag, startPoint x: 352, startPoint y: 548, endPoint x: 626, endPoint y: 588, distance: 276.8
click at [626, 588] on p "Now let me create a comprehensive bug entry in the Bug Zapper database. I'll cr…" at bounding box center [551, 565] width 471 height 67
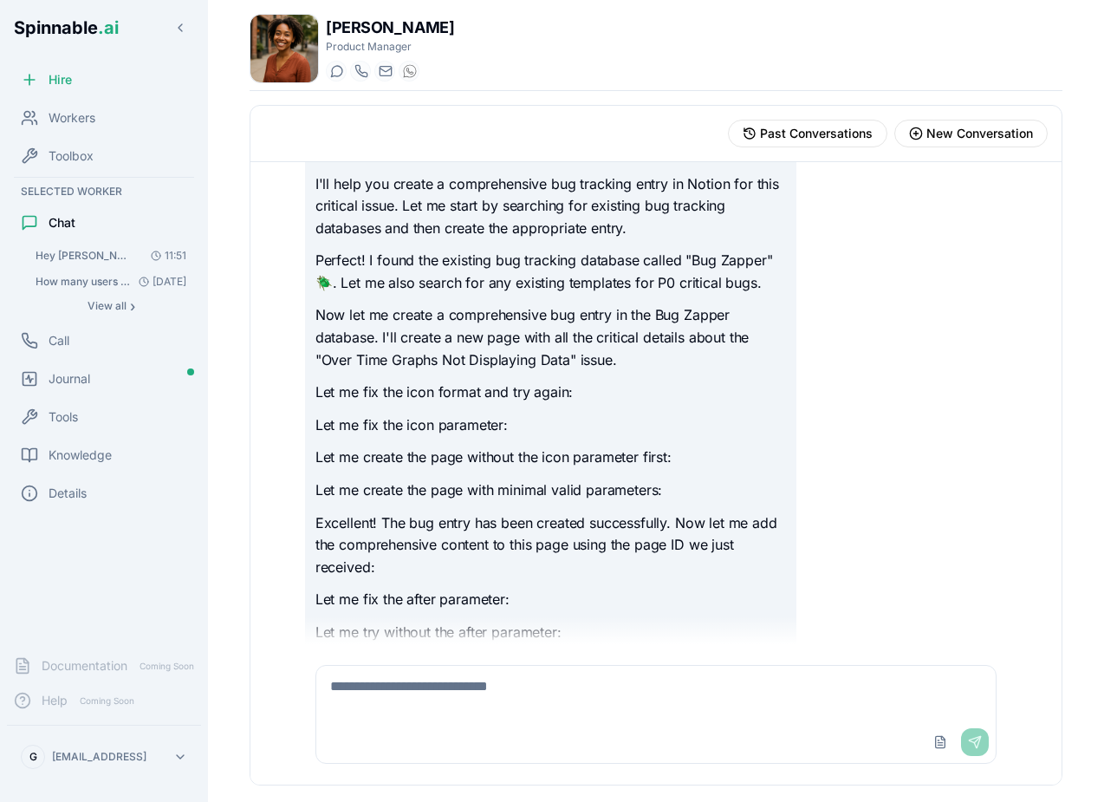
scroll to position [13786, 0]
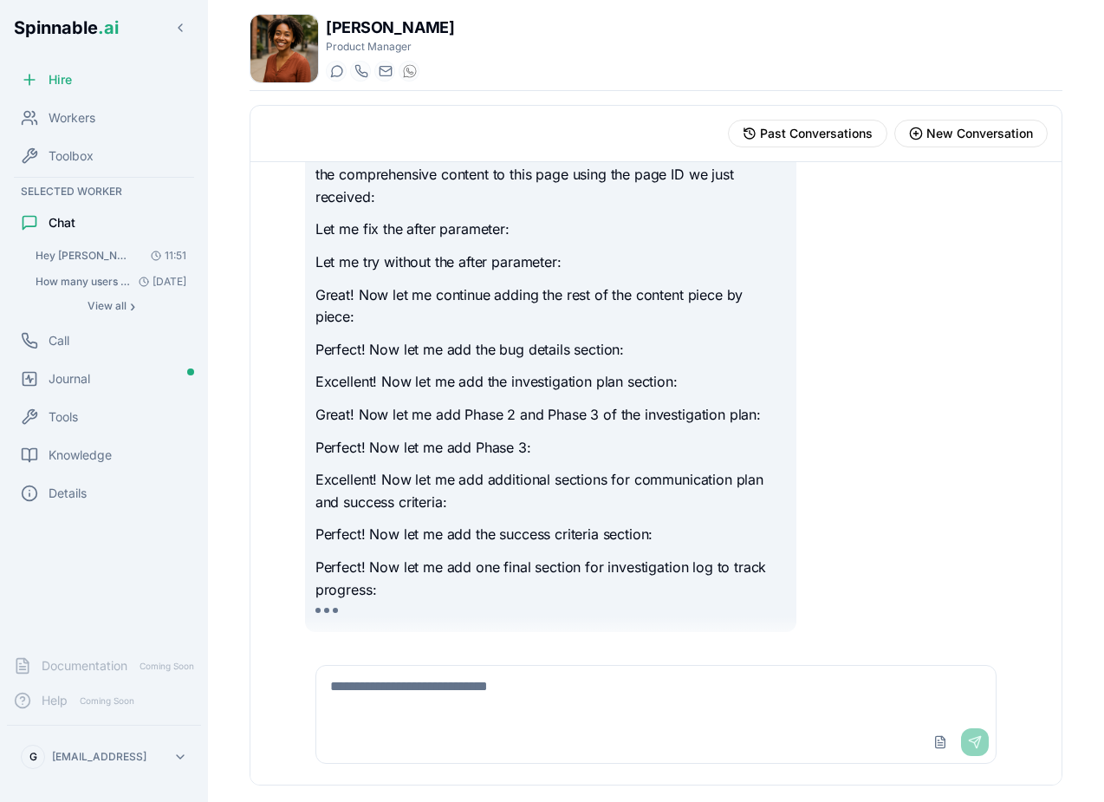
click at [499, 567] on p "Perfect! Now let me add one final section for investigation log to track progre…" at bounding box center [551, 579] width 471 height 44
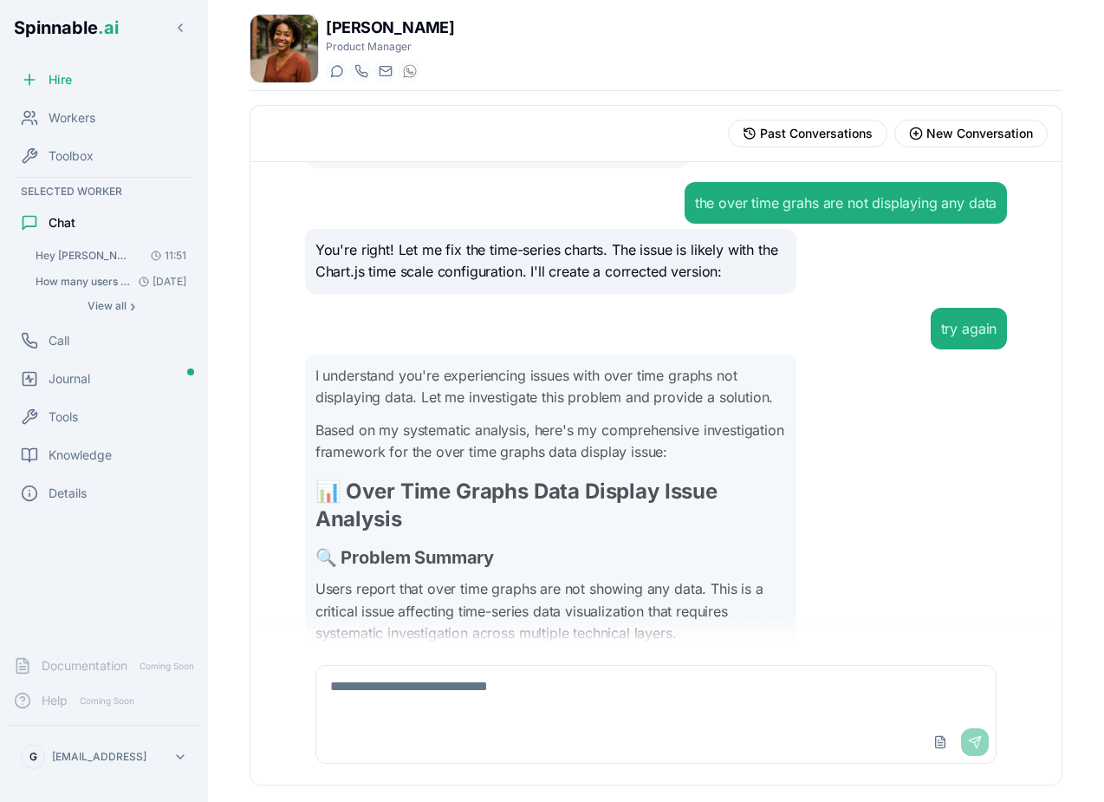
scroll to position [3943, 0]
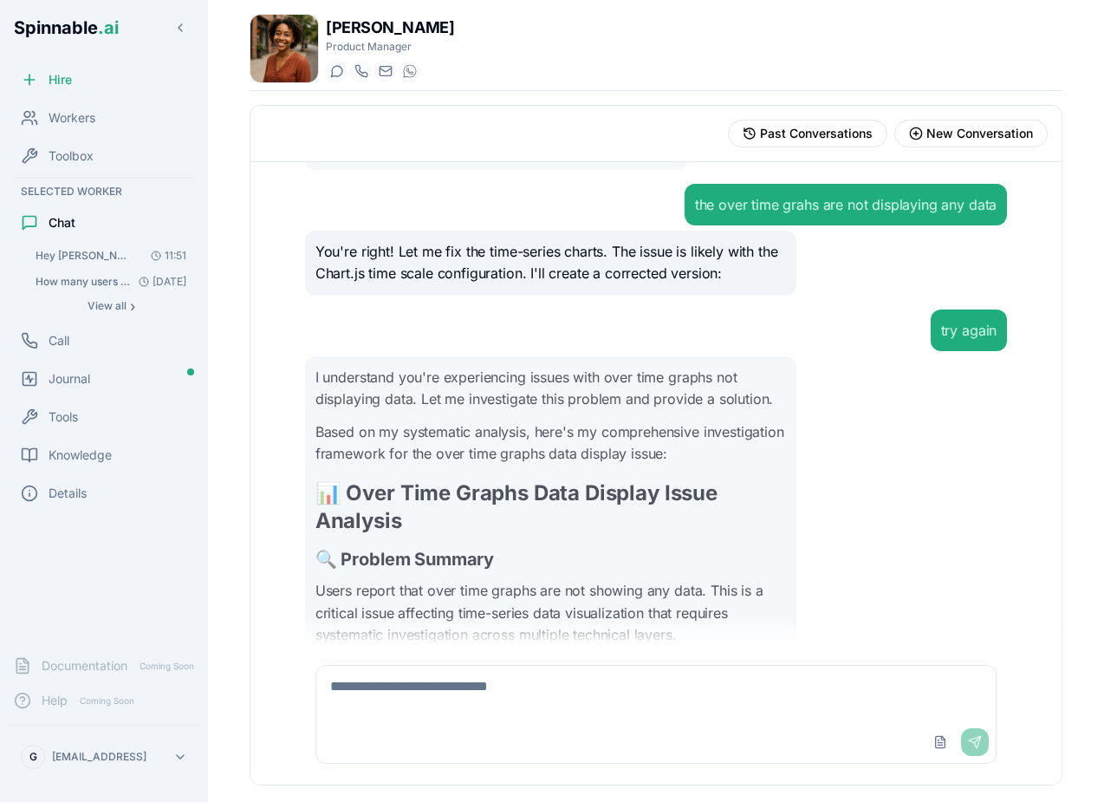
click at [408, 351] on div "try again" at bounding box center [656, 330] width 702 height 42
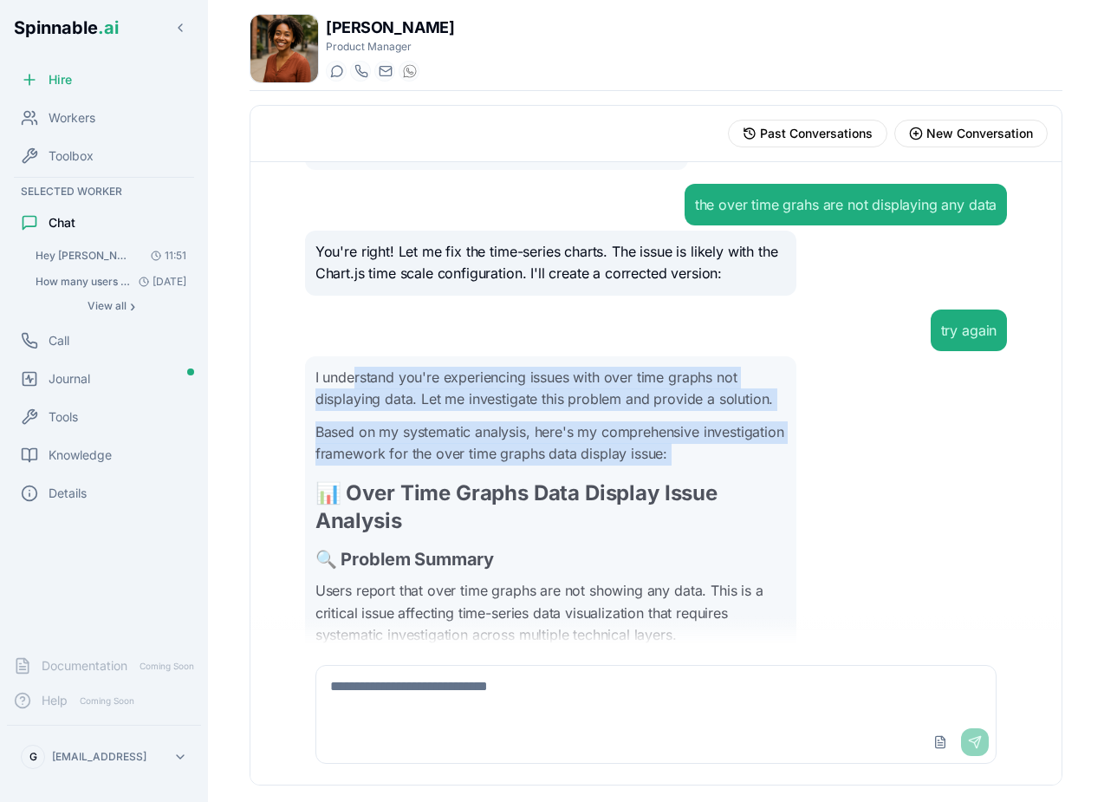
drag, startPoint x: 355, startPoint y: 388, endPoint x: 521, endPoint y: 497, distance: 198.6
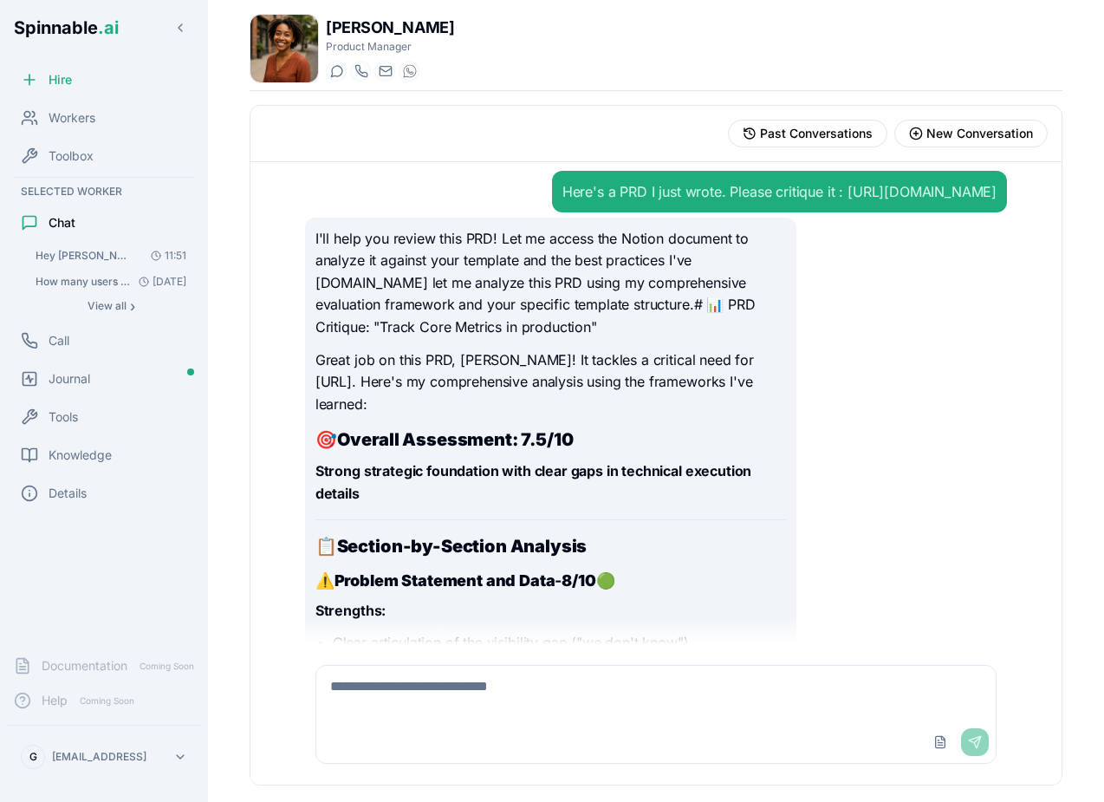
scroll to position [2966, 0]
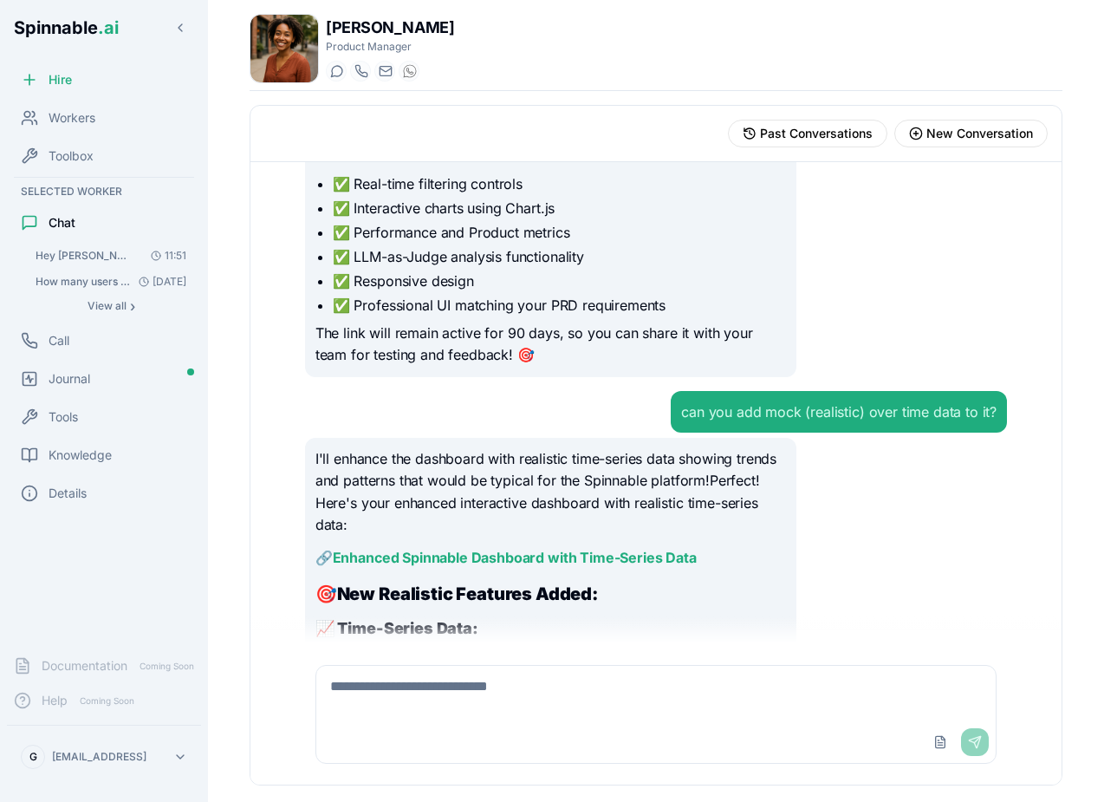
scroll to position [12070, 0]
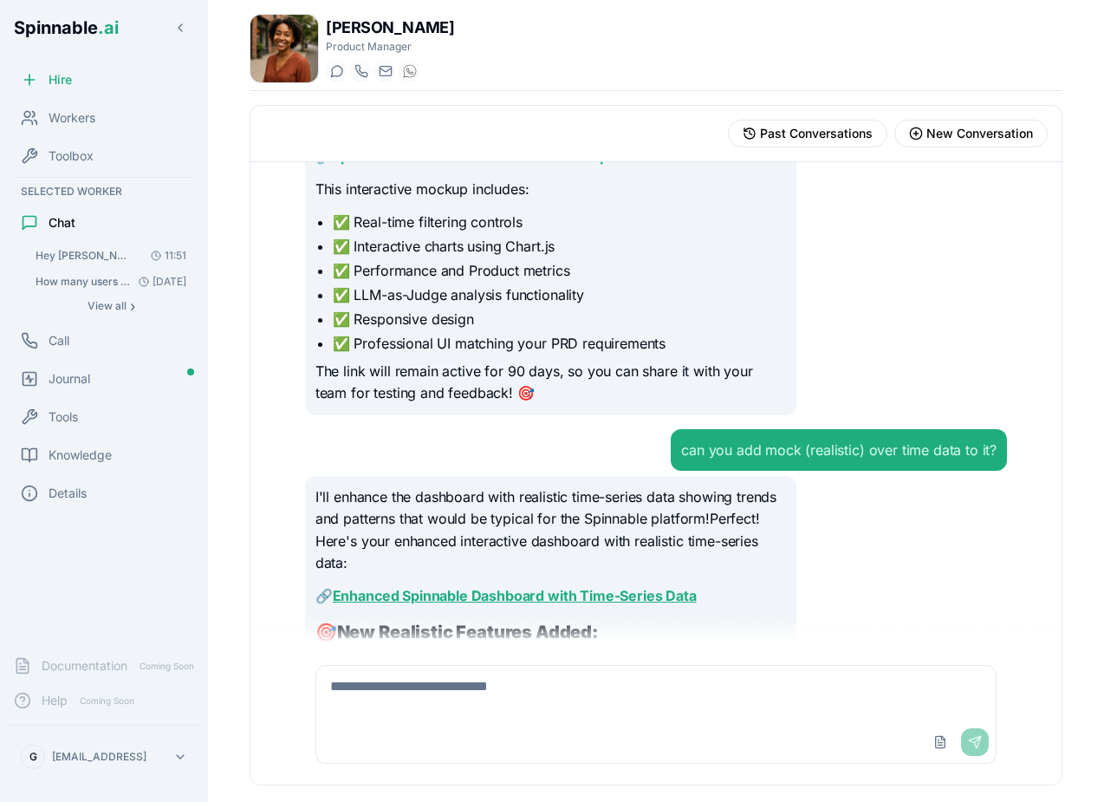
click at [585, 587] on link "Enhanced Spinnable Dashboard with Time-Series Data" at bounding box center [515, 595] width 364 height 17
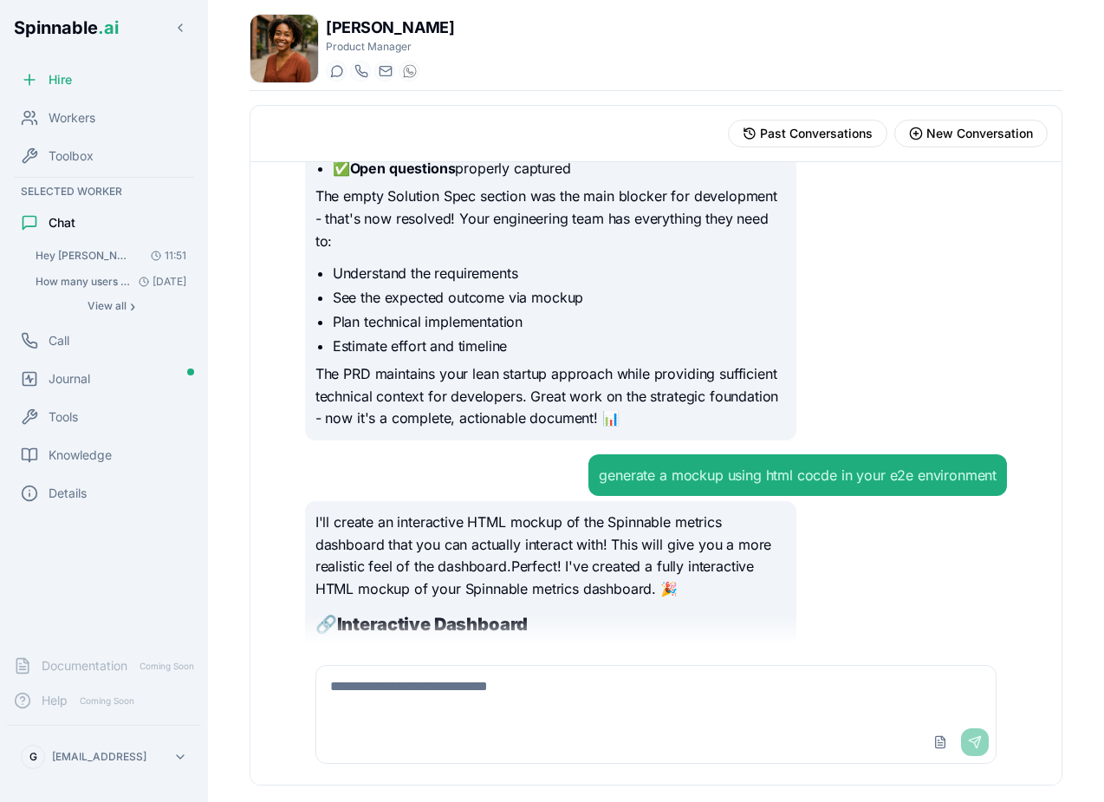
scroll to position [9323, 0]
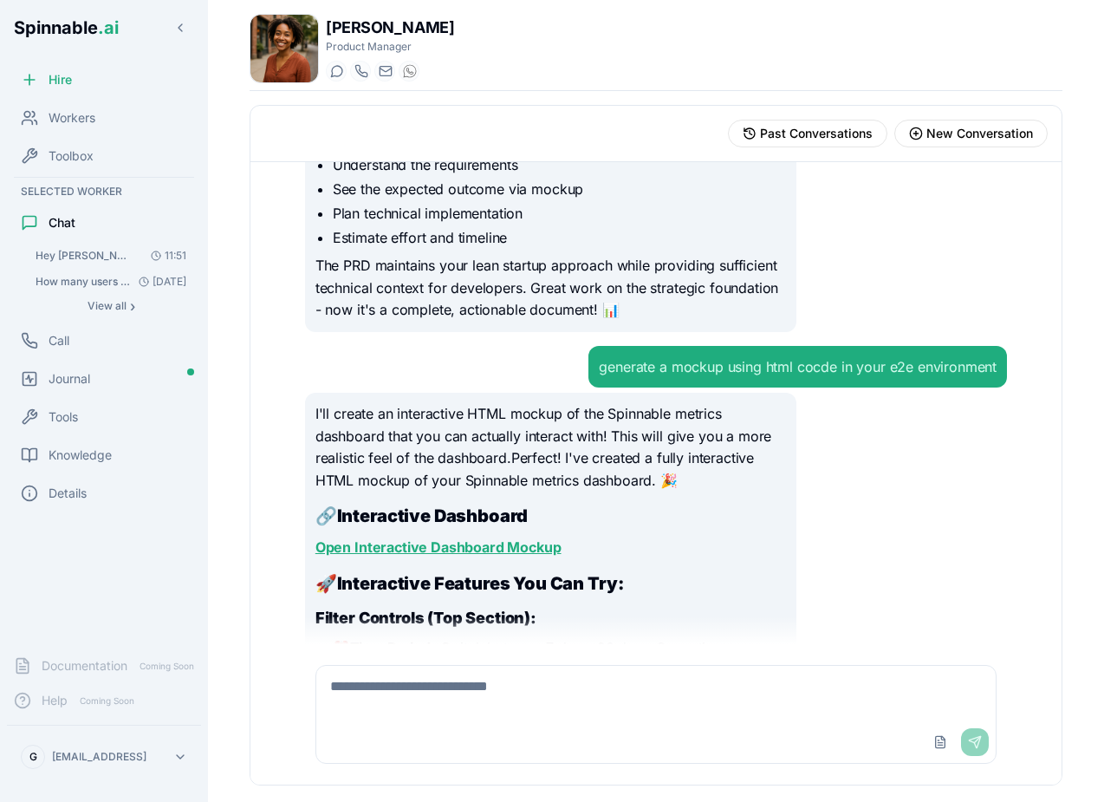
click at [420, 538] on link "Open Interactive Dashboard Mockup" at bounding box center [439, 546] width 246 height 17
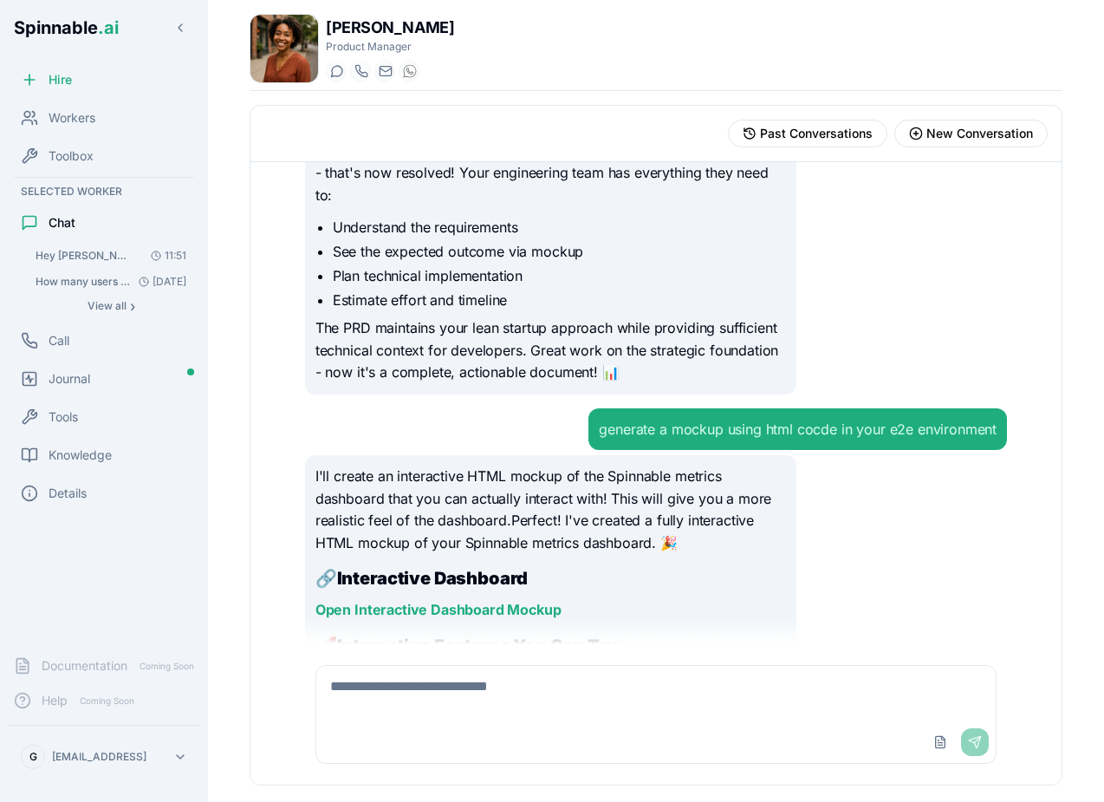
scroll to position [9257, 0]
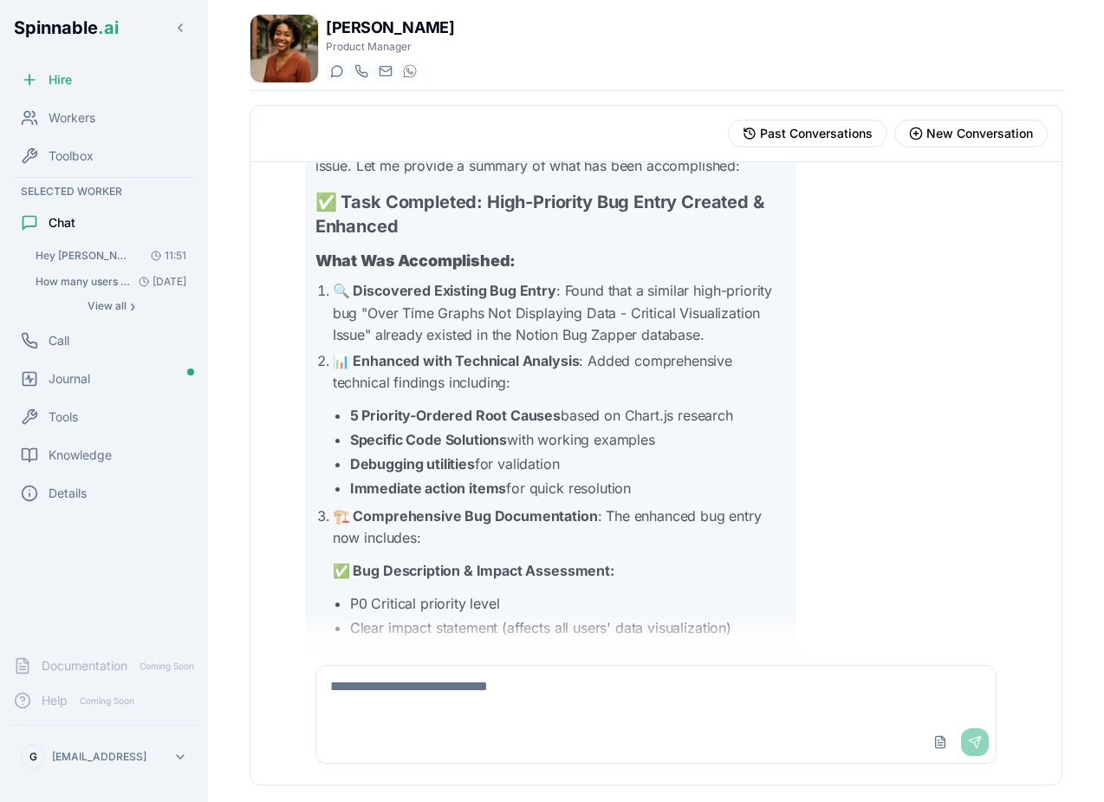
scroll to position [46552, 0]
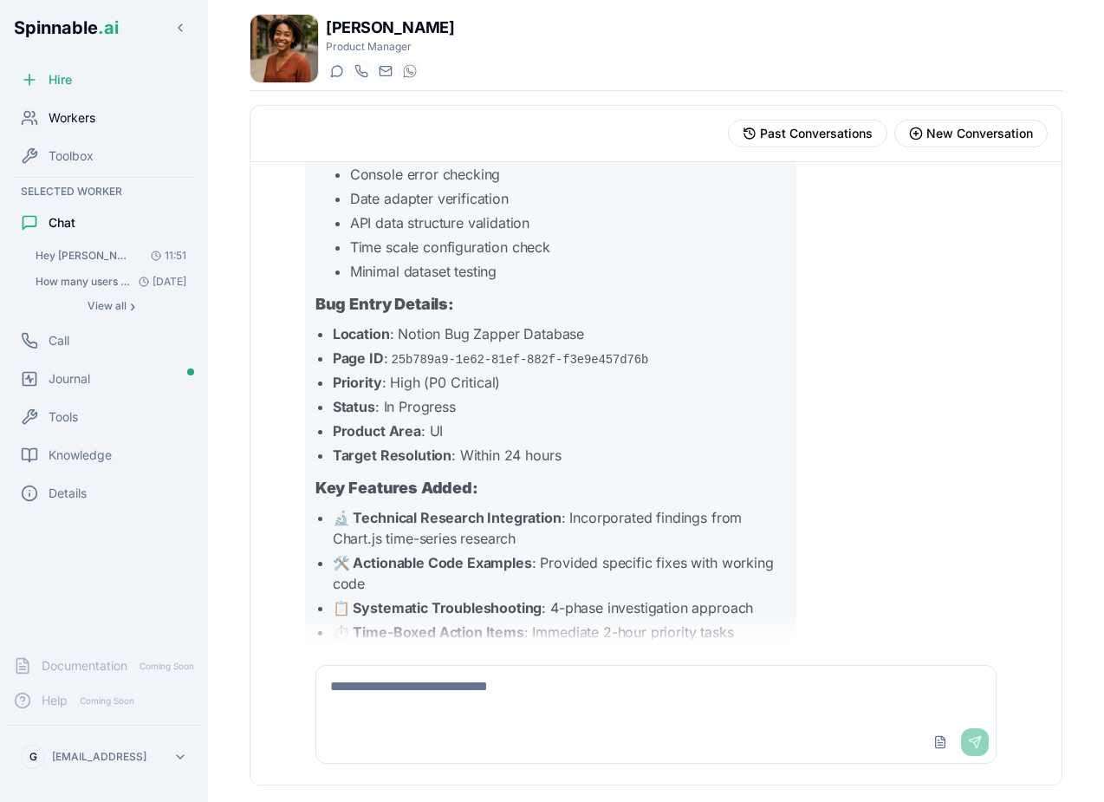
click at [93, 118] on span "Workers" at bounding box center [72, 117] width 47 height 17
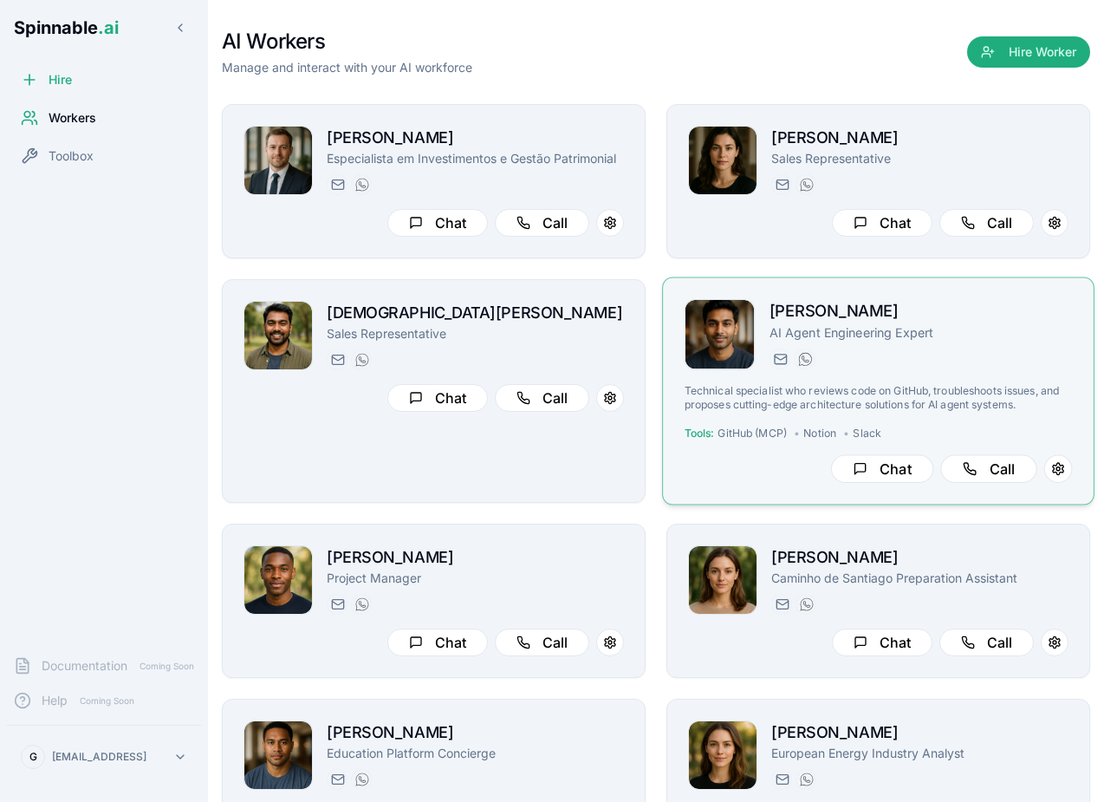
click at [923, 369] on div "manuel.mehta@getspinnable.ai +351 915 743 953" at bounding box center [921, 358] width 303 height 21
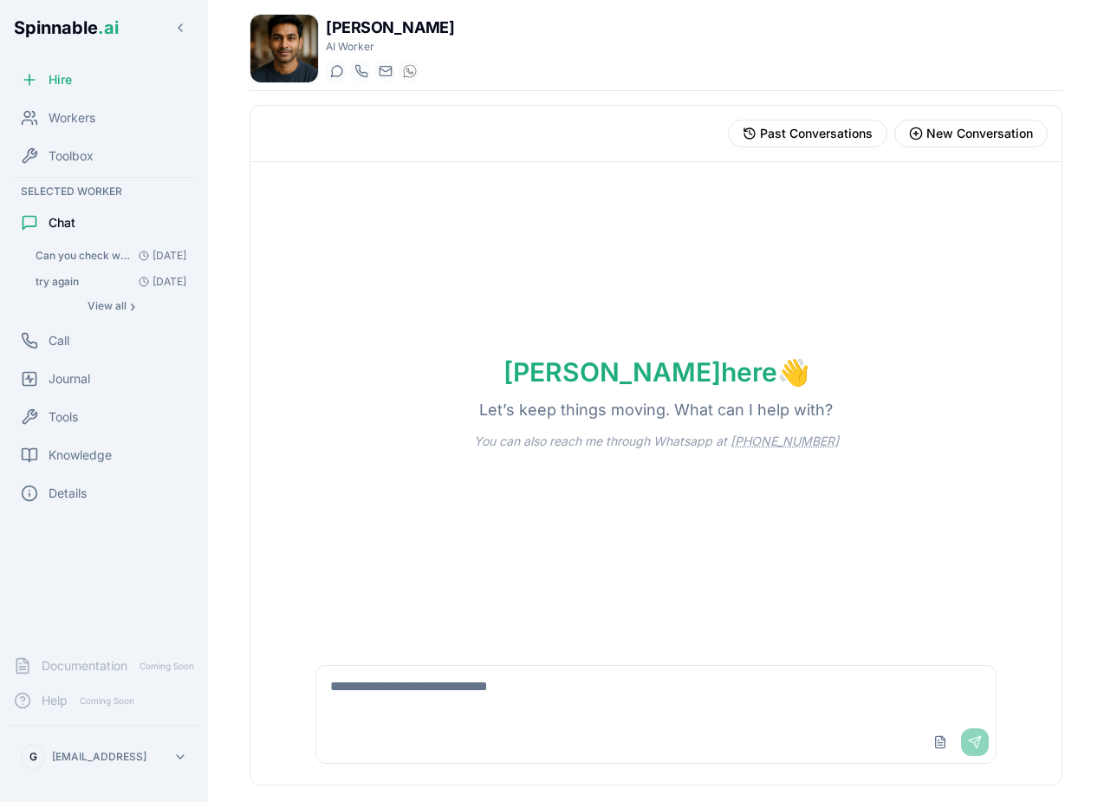
click at [83, 255] on span "Can you check which PRs are open on github?" at bounding box center [84, 256] width 96 height 14
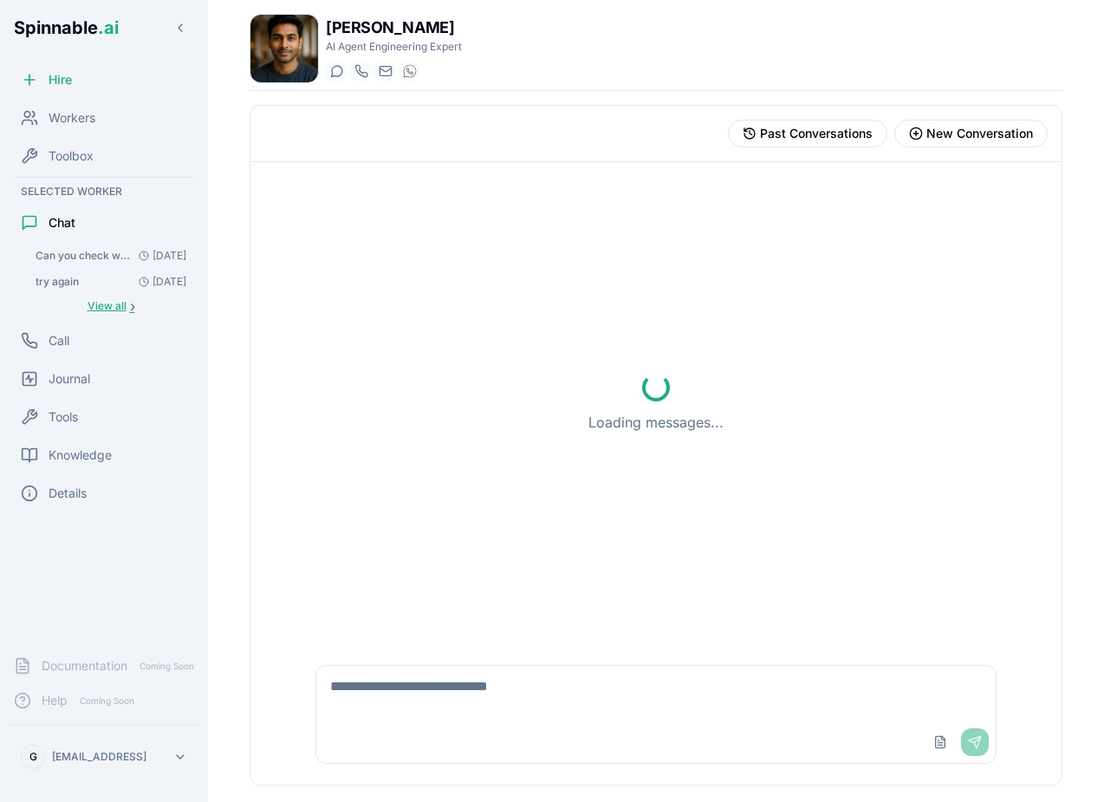
click at [122, 309] on span "View all" at bounding box center [107, 306] width 39 height 14
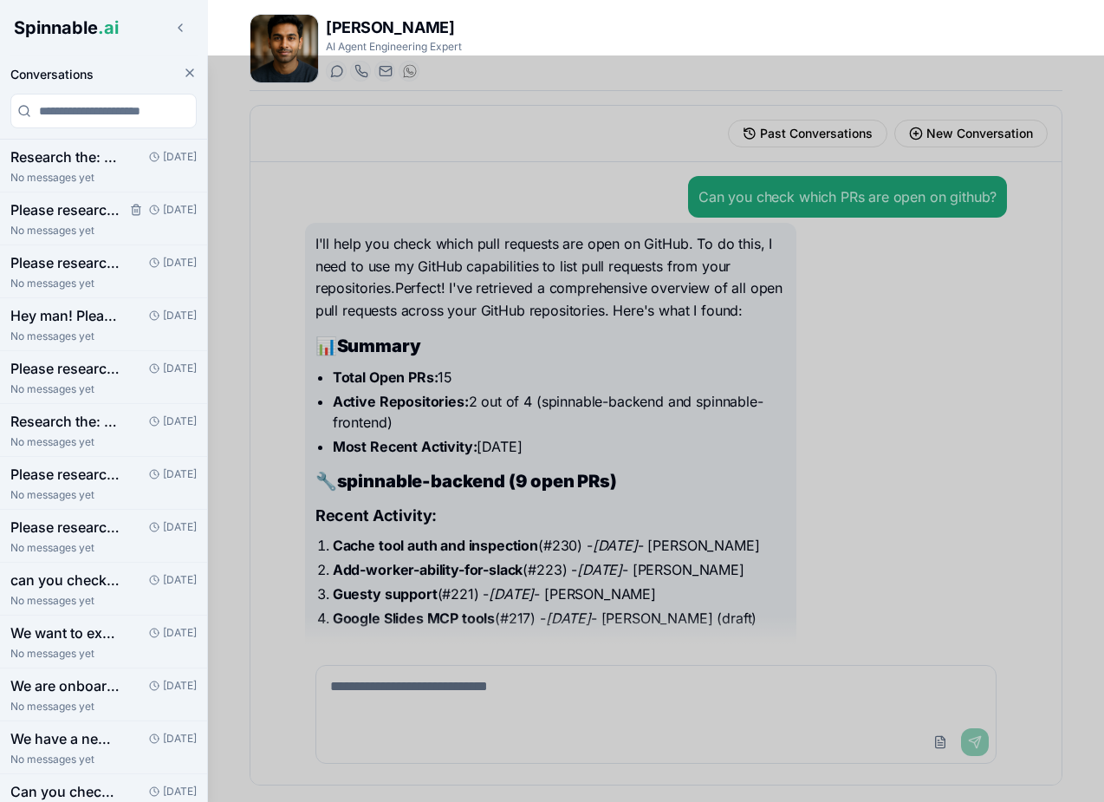
scroll to position [589, 0]
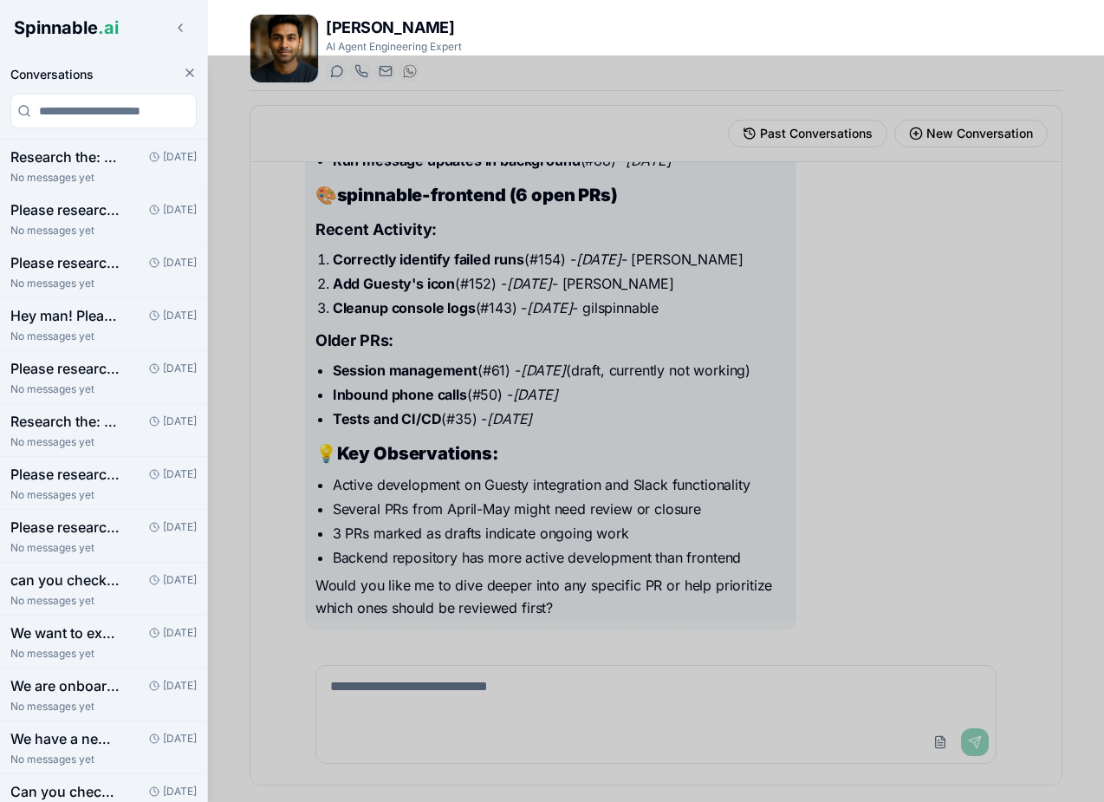
click at [578, 449] on div at bounding box center [552, 428] width 1104 height 746
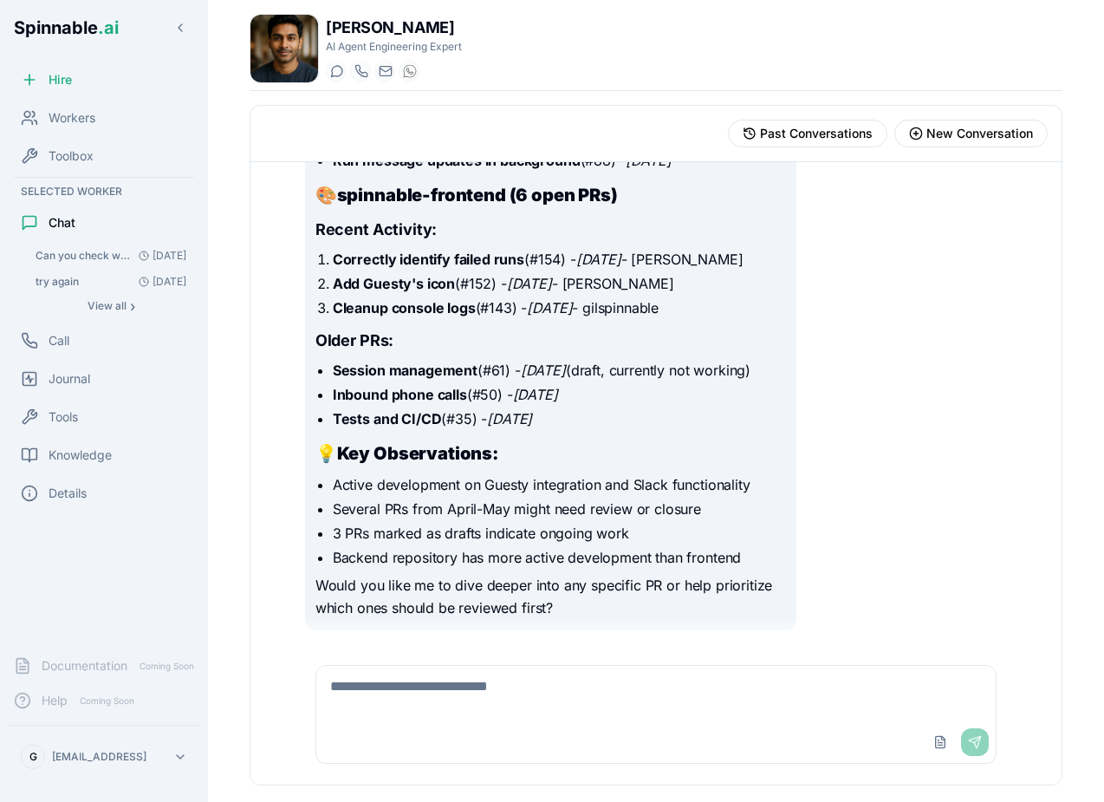
click at [510, 675] on textarea at bounding box center [656, 693] width 680 height 55
type textarea "**********"
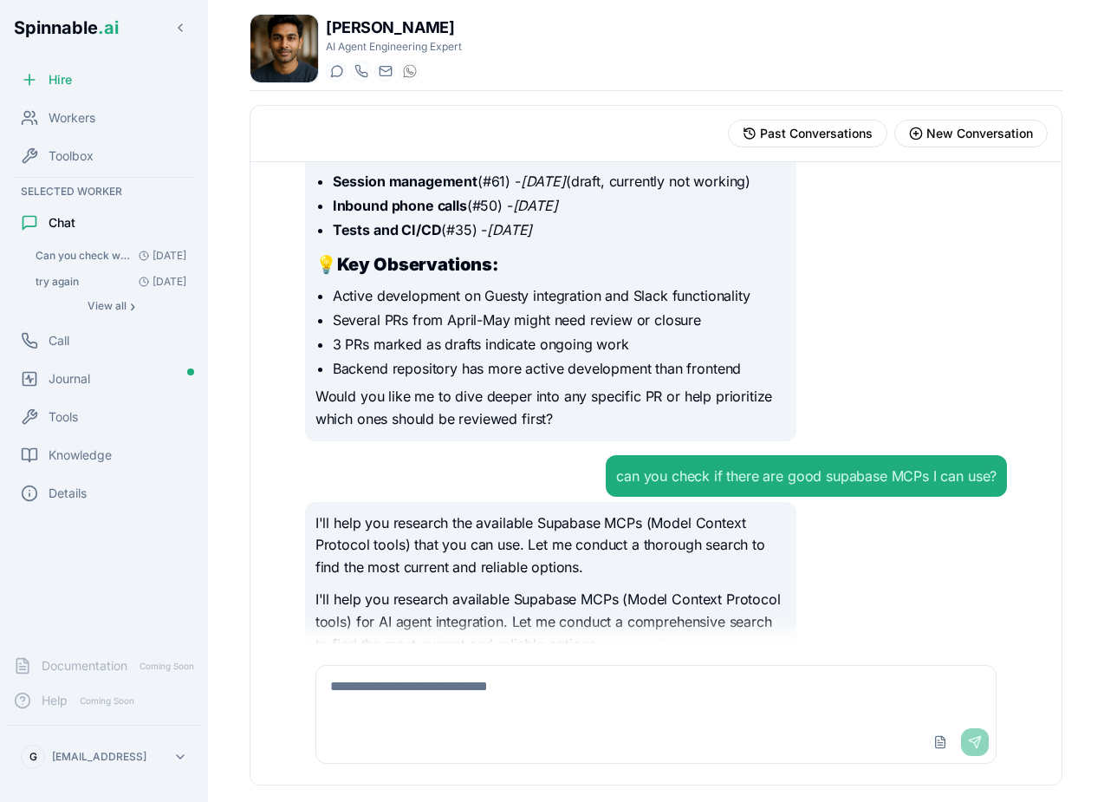
scroll to position [835, 0]
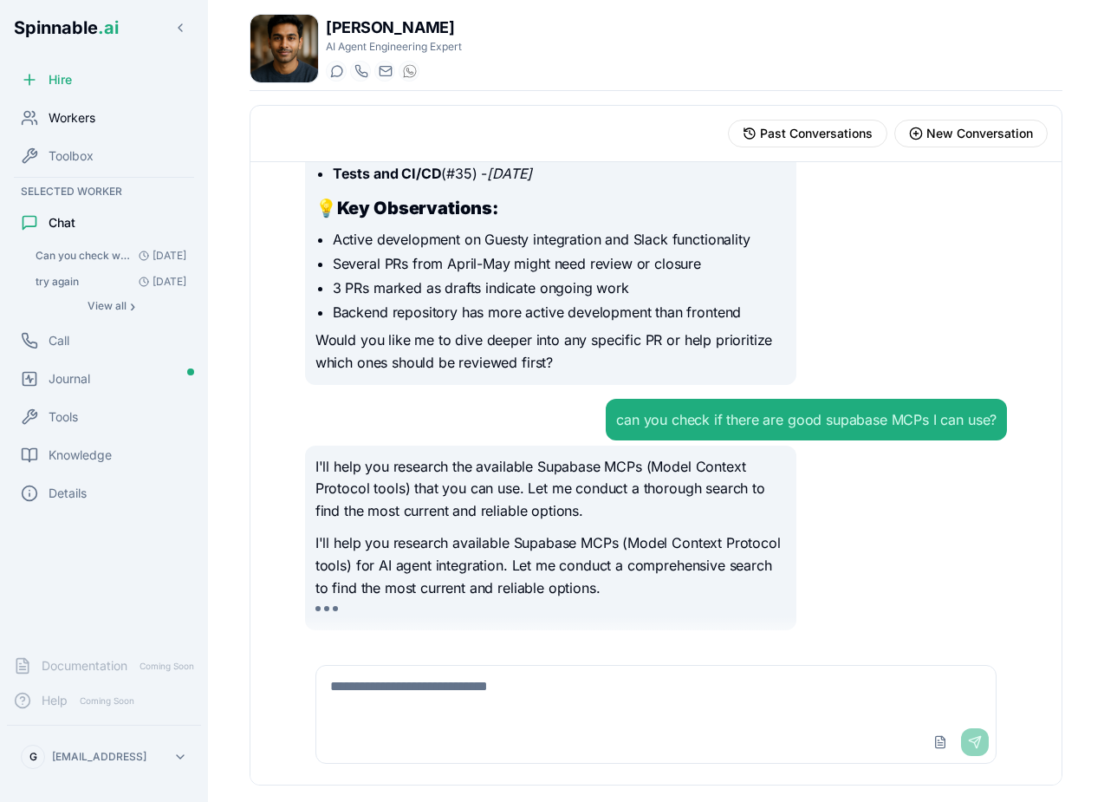
click at [92, 132] on div "Workers" at bounding box center [104, 118] width 194 height 35
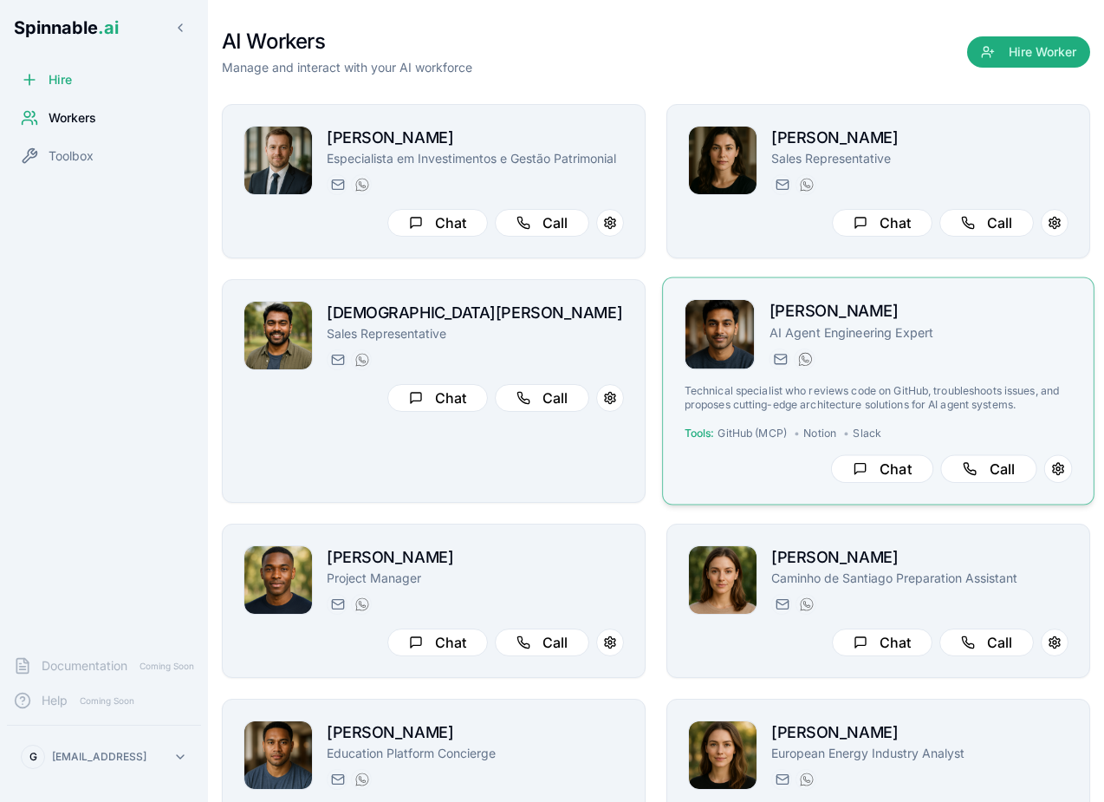
click at [977, 344] on div "Manuel Mehta AI Agent Engineering Expert manuel.mehta@getspinnable.ai +351 915 …" at bounding box center [921, 334] width 303 height 71
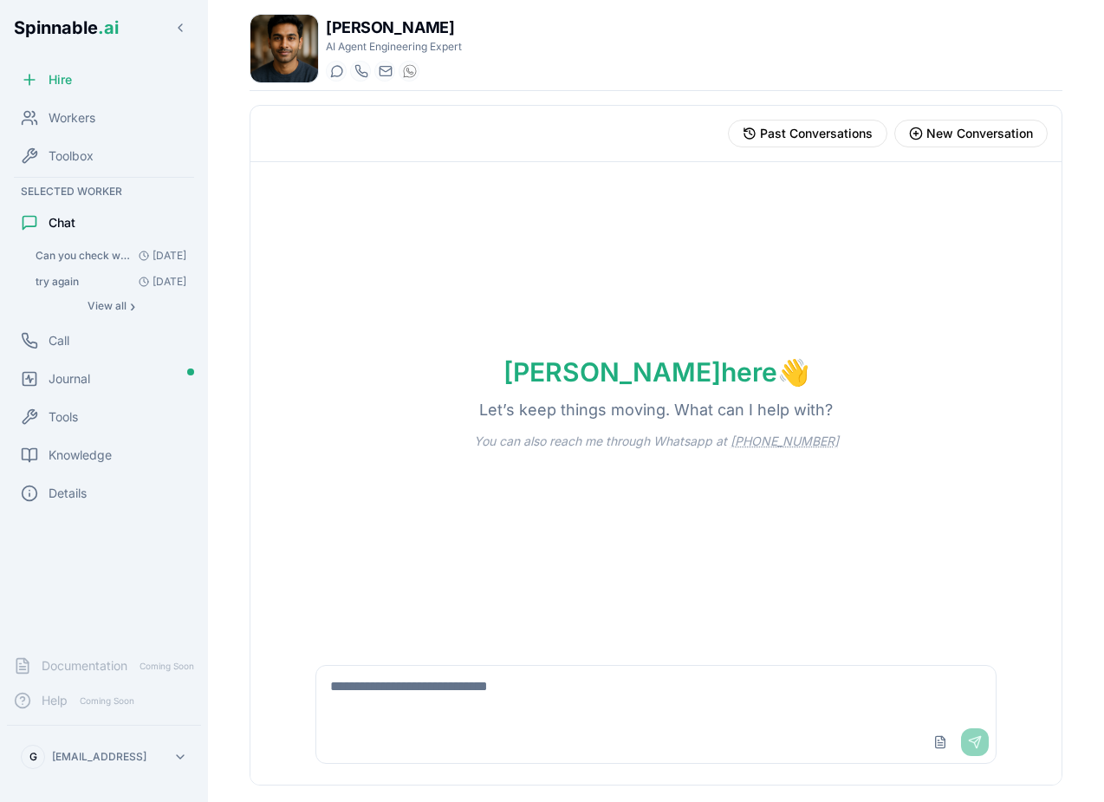
click at [100, 255] on span "Can you check which PRs are open on github?" at bounding box center [84, 256] width 96 height 14
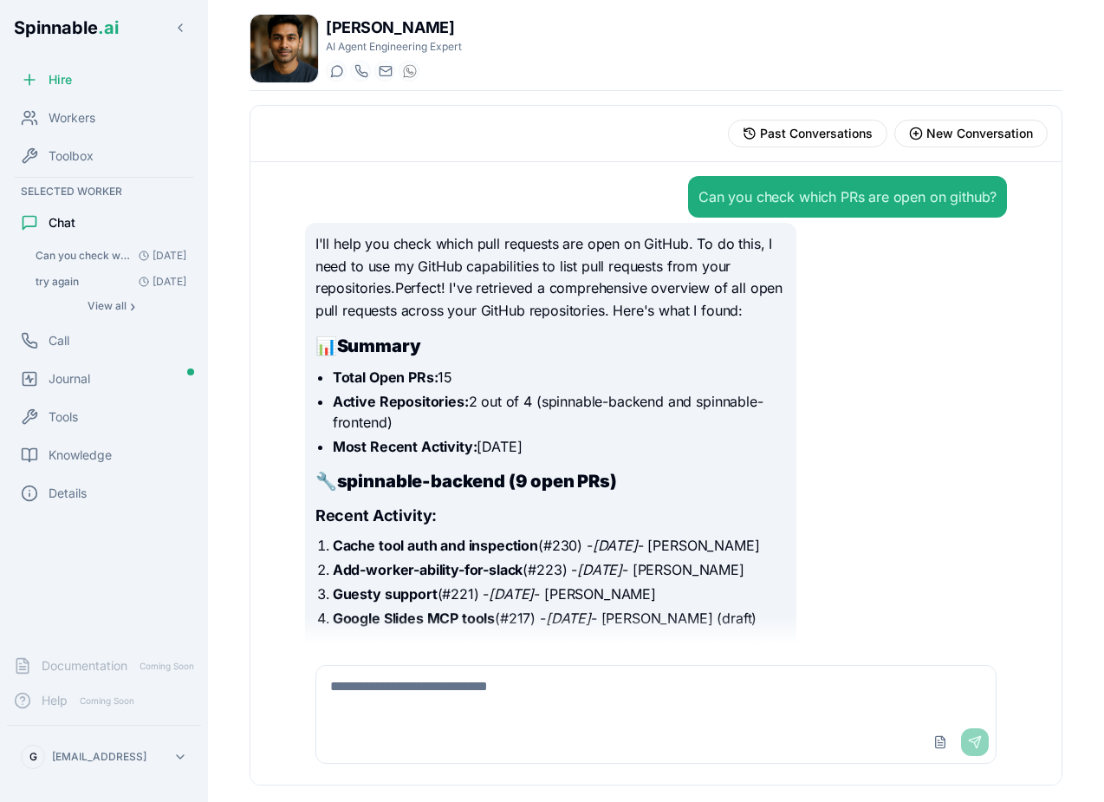
scroll to position [670, 0]
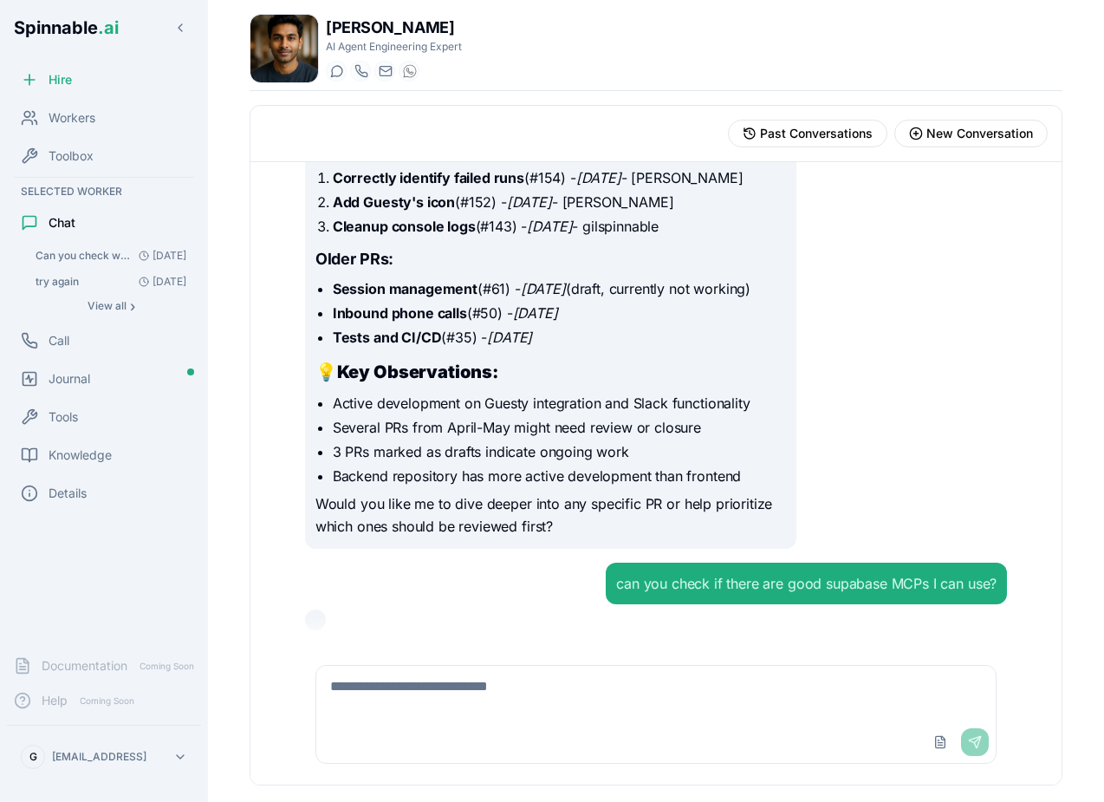
click at [367, 480] on li "Backend repository has more active development than frontend" at bounding box center [559, 476] width 453 height 21
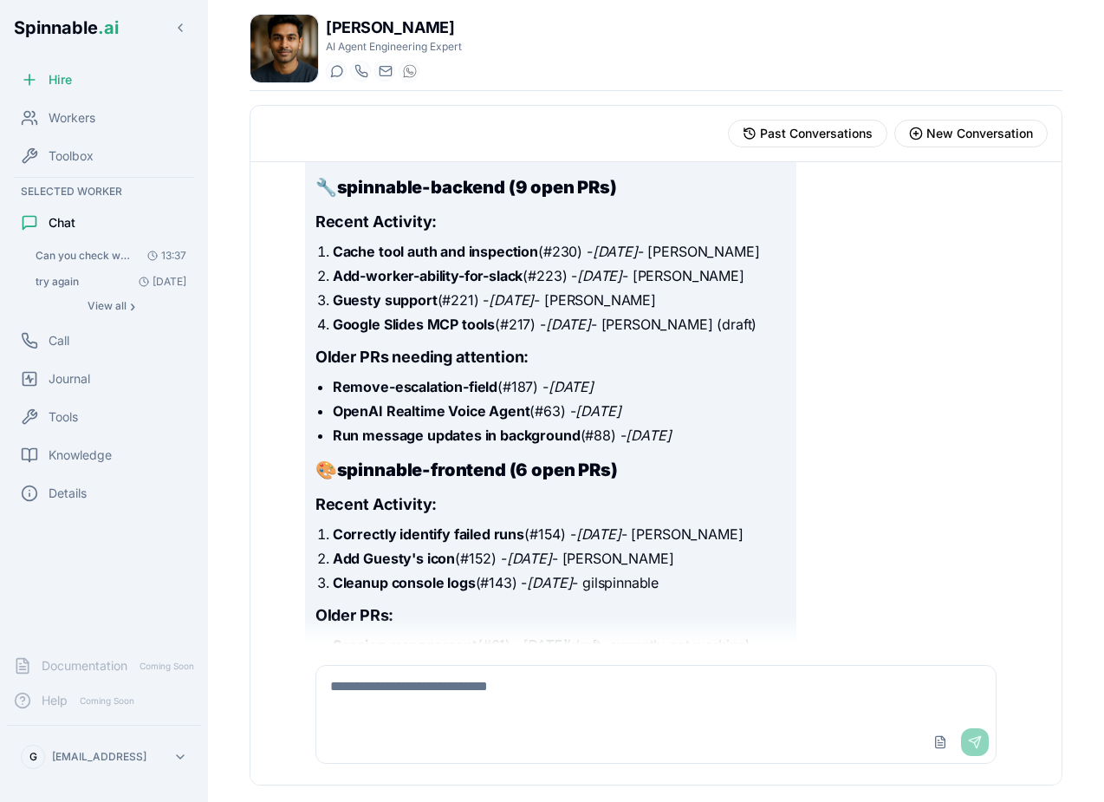
scroll to position [194, 0]
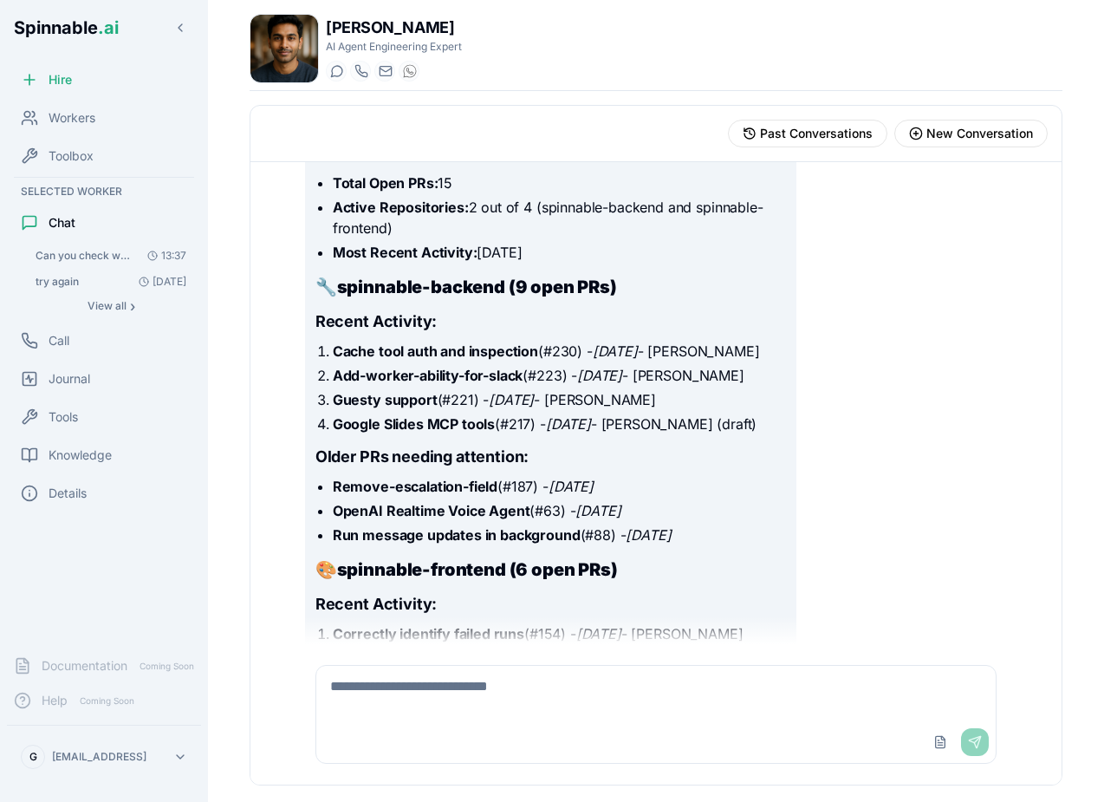
click at [368, 393] on strong "Guesty support" at bounding box center [385, 399] width 105 height 17
